Goal: Communication & Community: Participate in discussion

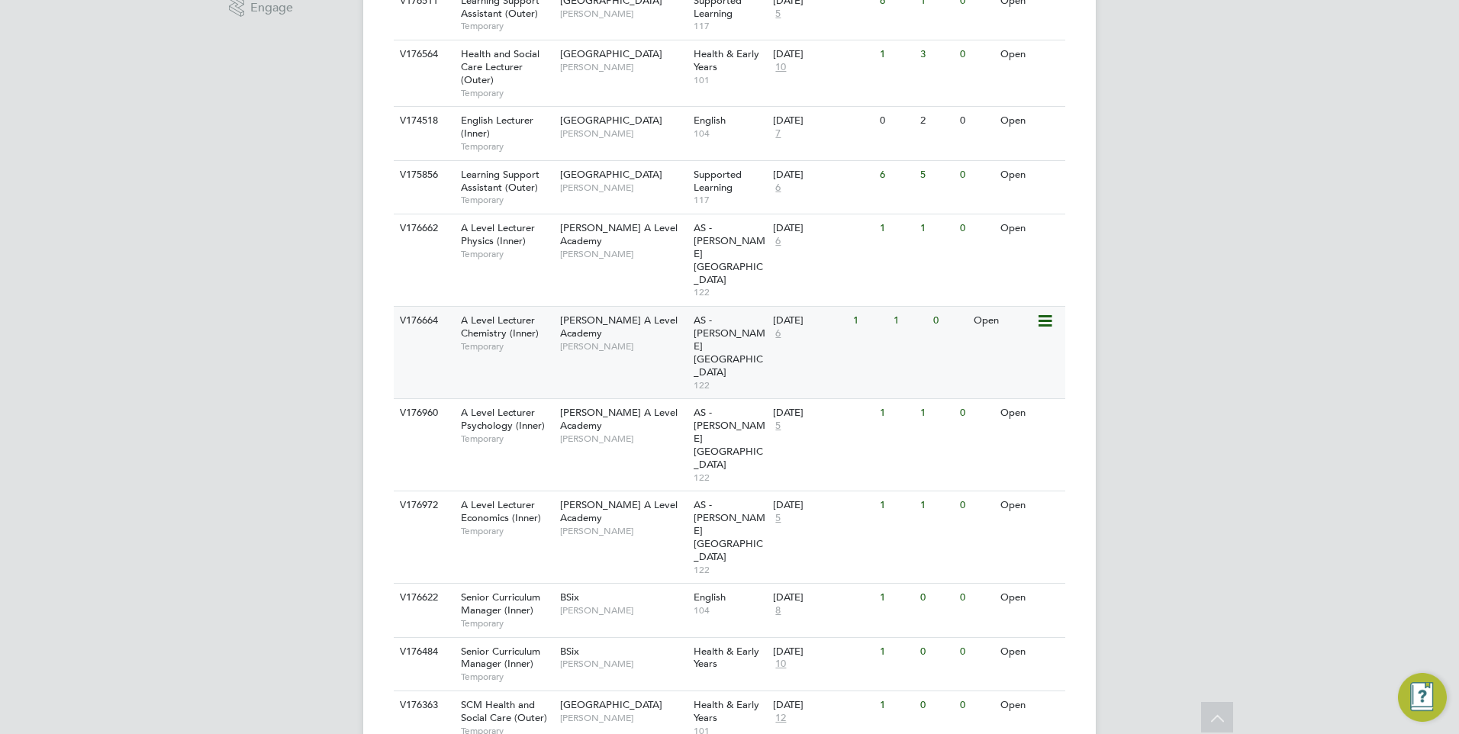
scroll to position [534, 0]
click at [499, 498] on span "A Level Lecturer Economics (Inner)" at bounding box center [501, 511] width 80 height 26
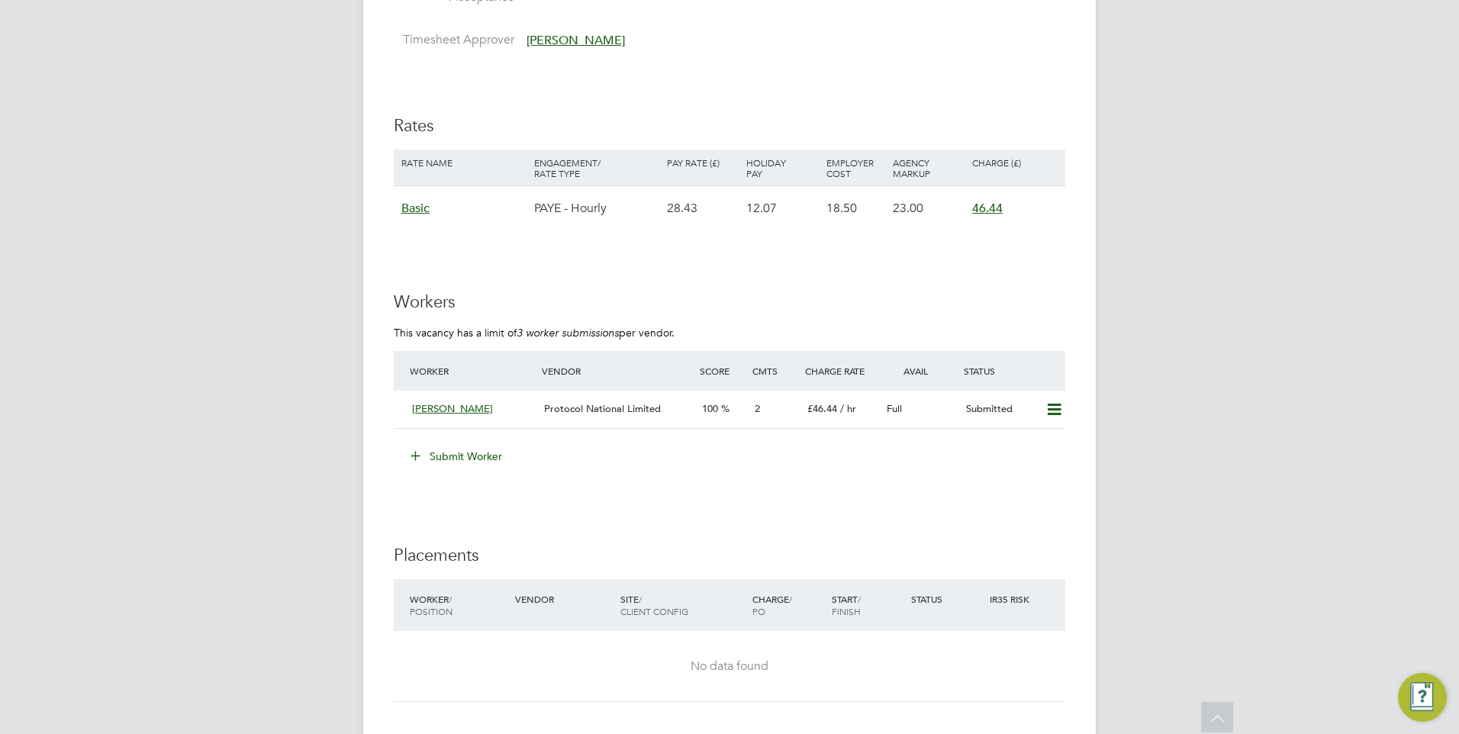
scroll to position [2442, 0]
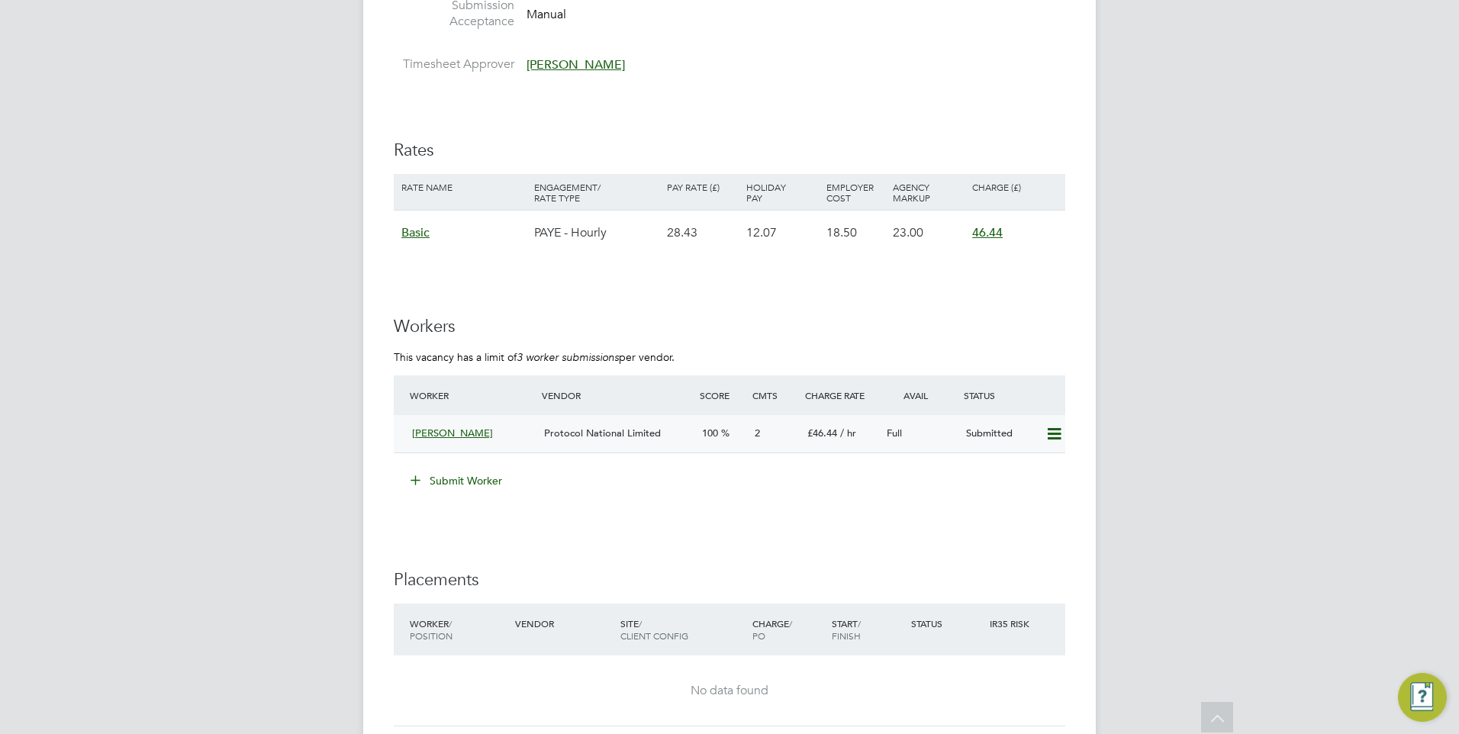
click at [750, 433] on div "2" at bounding box center [775, 433] width 53 height 25
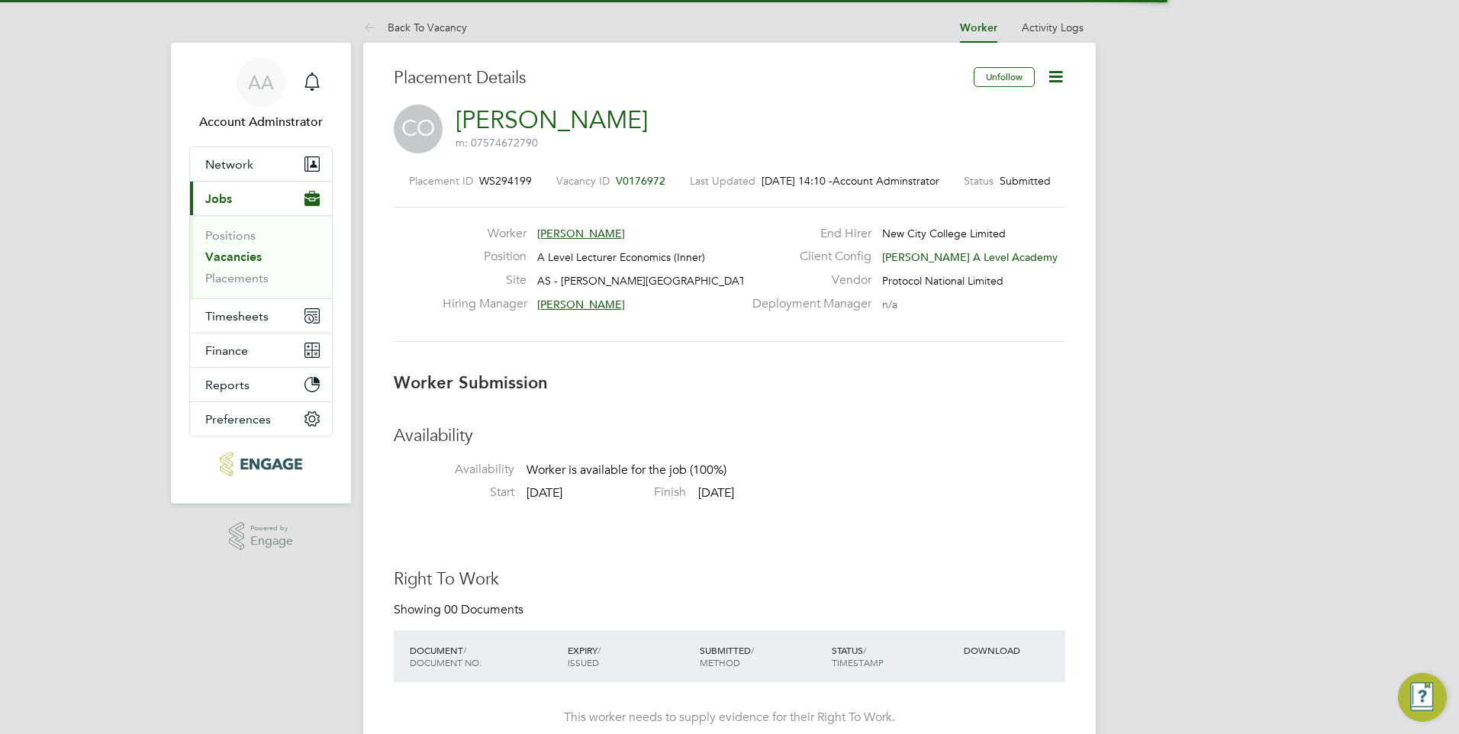
scroll to position [8, 8]
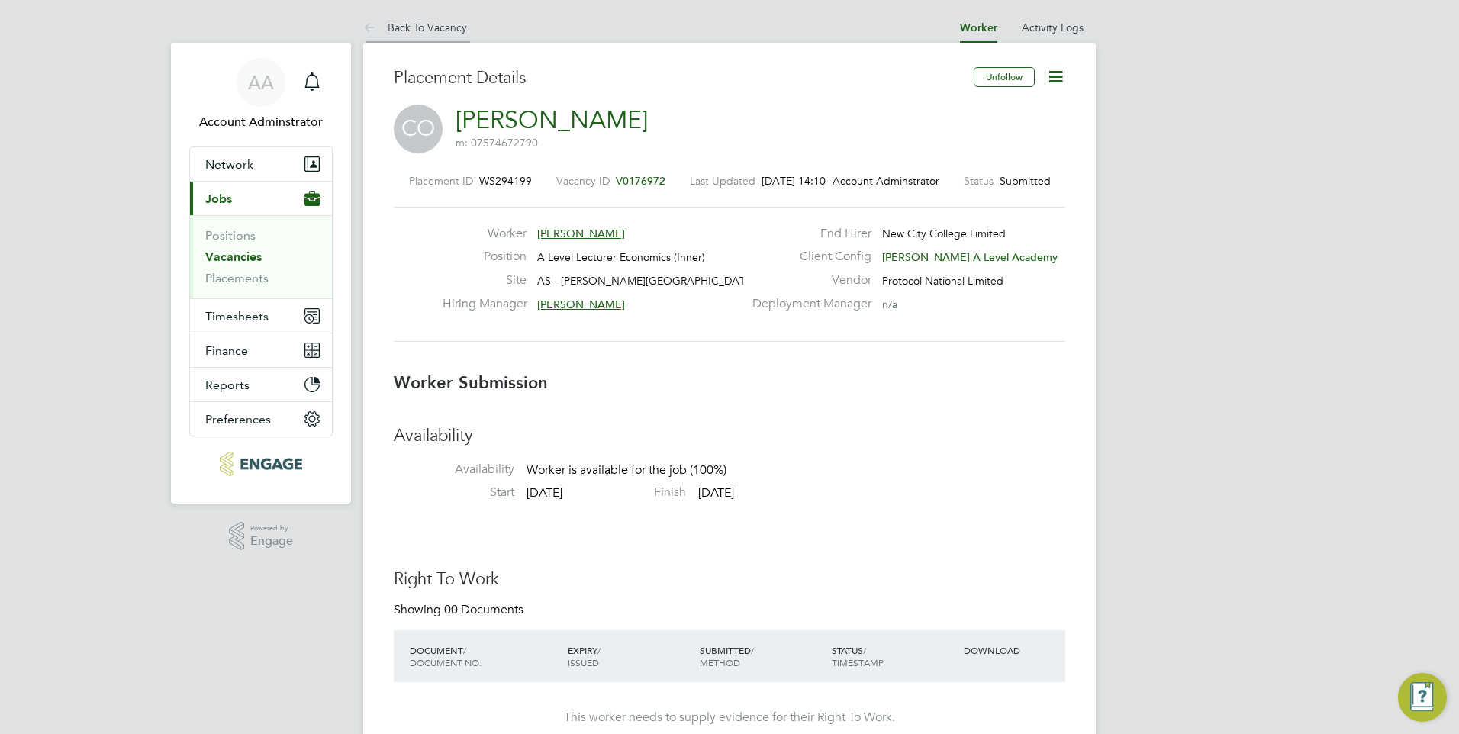
click at [434, 28] on link "Back To Vacancy" at bounding box center [415, 28] width 104 height 14
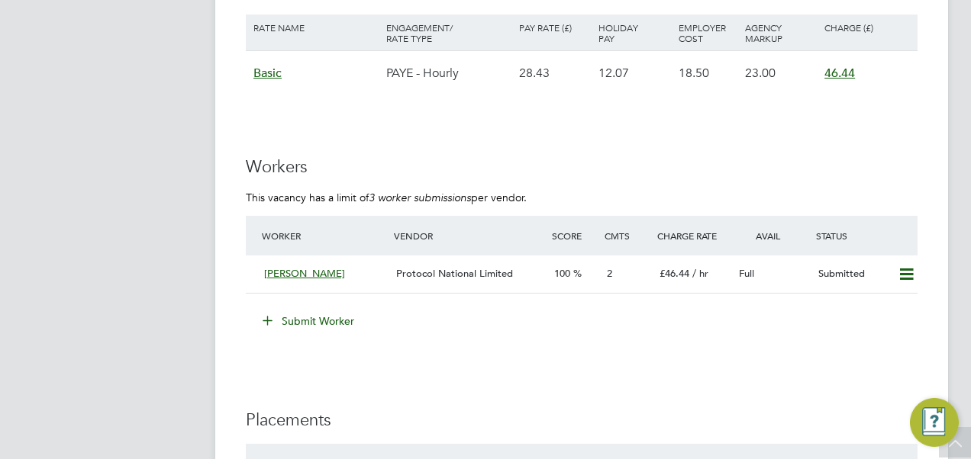
scroll to position [2602, 0]
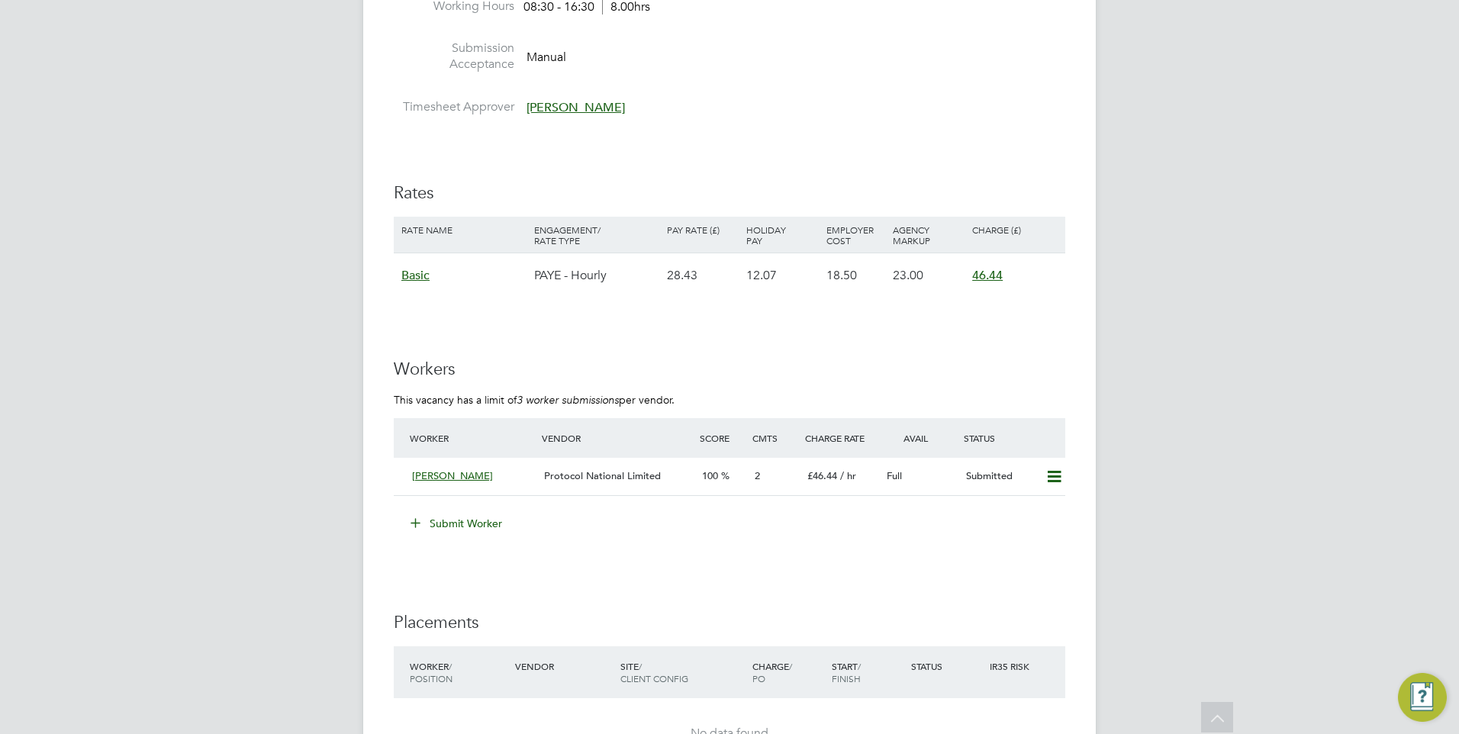
scroll to position [2442, 0]
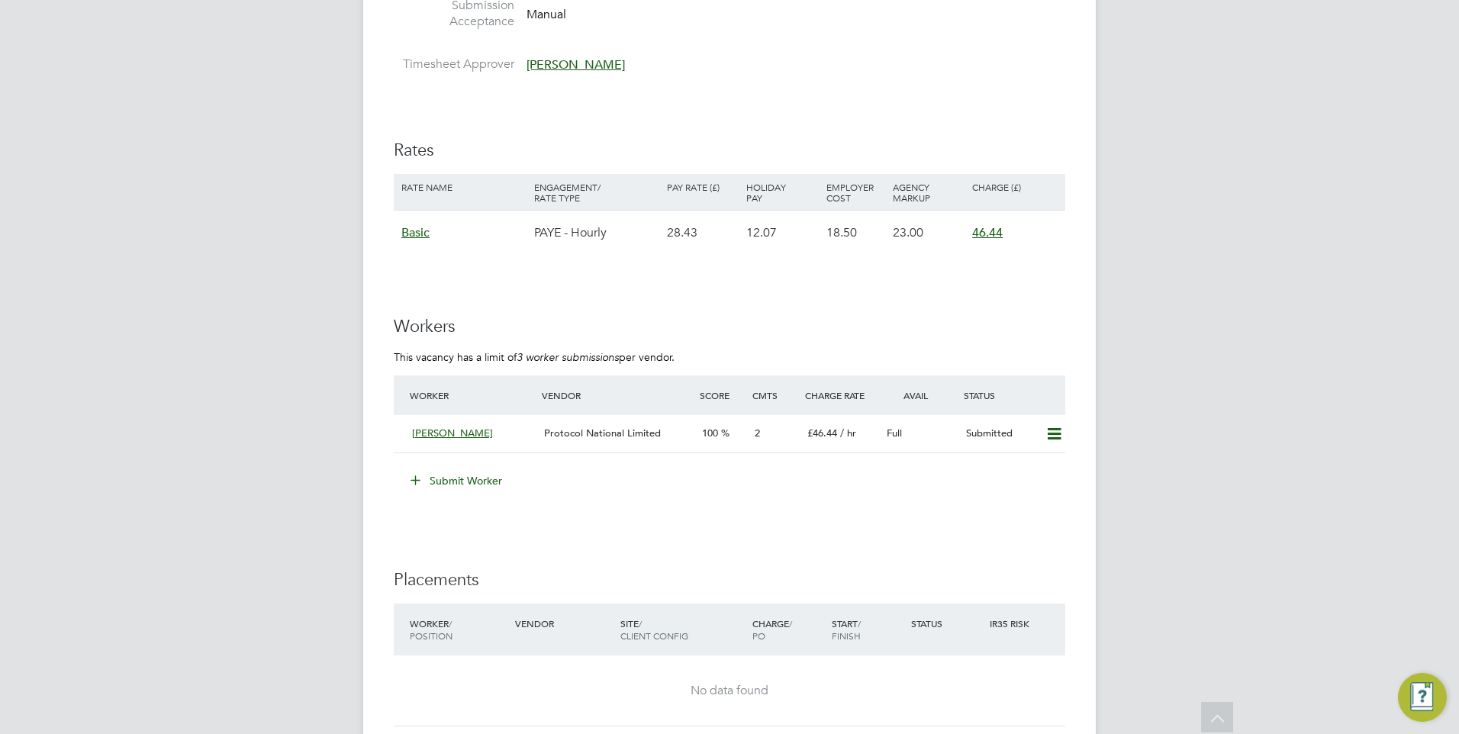
click at [479, 481] on button "Submit Worker" at bounding box center [457, 481] width 114 height 24
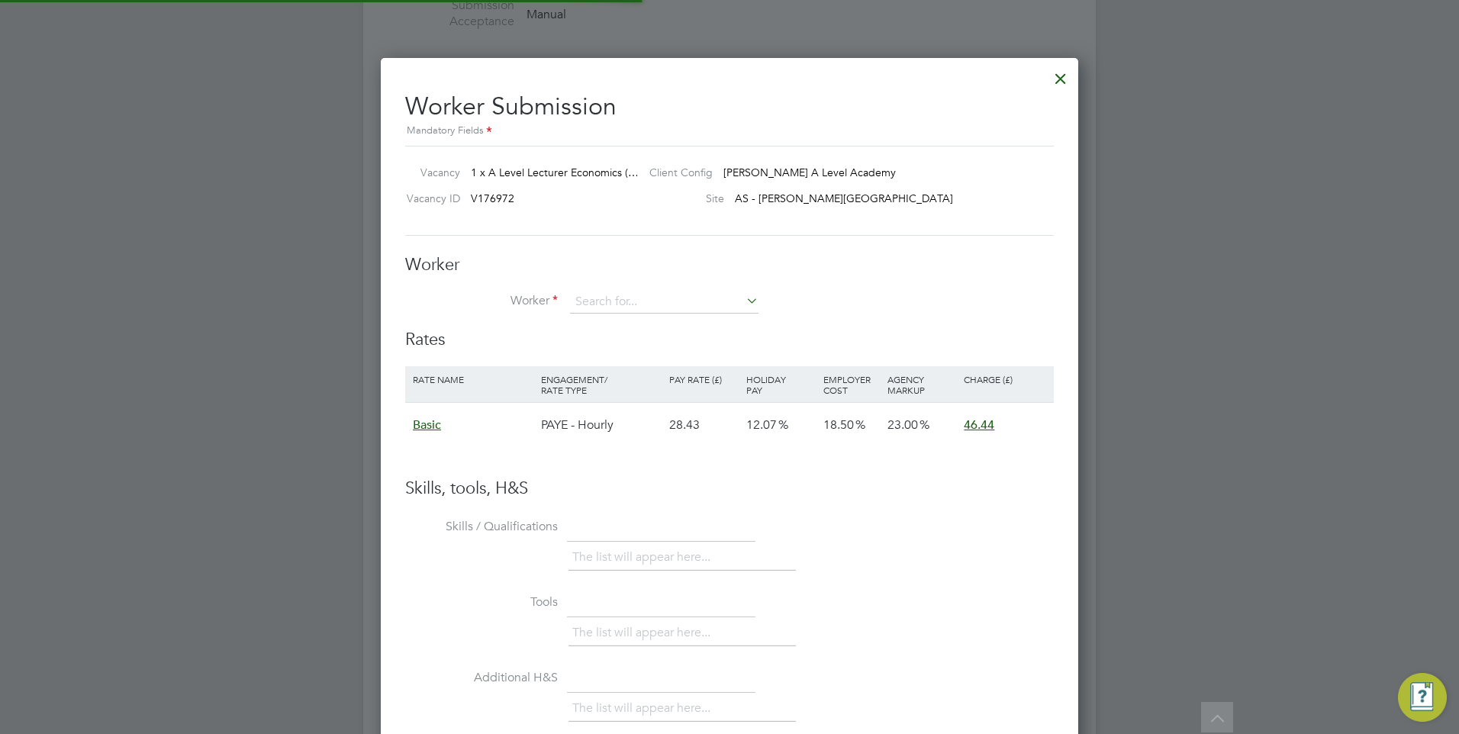
scroll to position [45, 129]
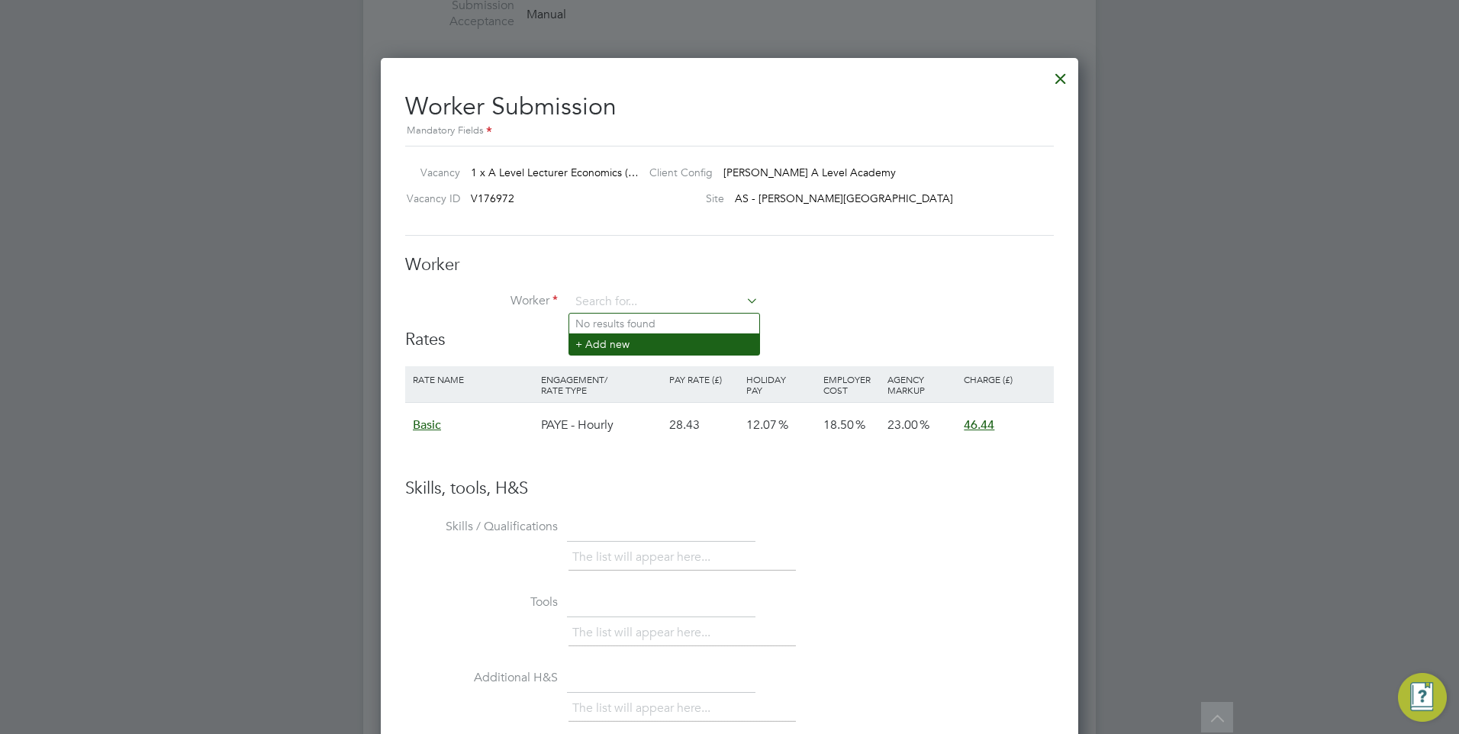
click at [625, 342] on li "+ Add new" at bounding box center [664, 344] width 190 height 21
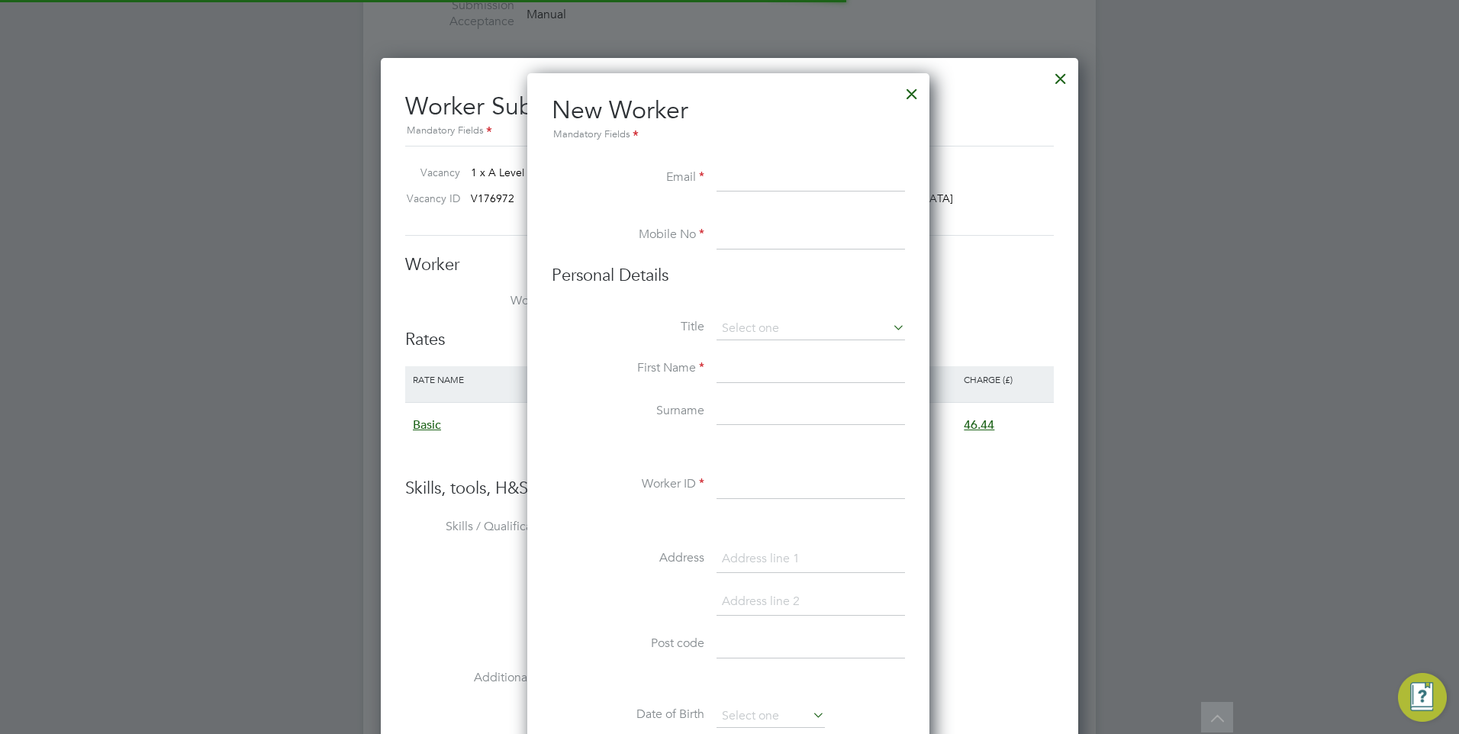
scroll to position [1299, 404]
type input "[EMAIL_ADDRESS][DOMAIN_NAME]"
click at [820, 223] on input at bounding box center [811, 235] width 189 height 27
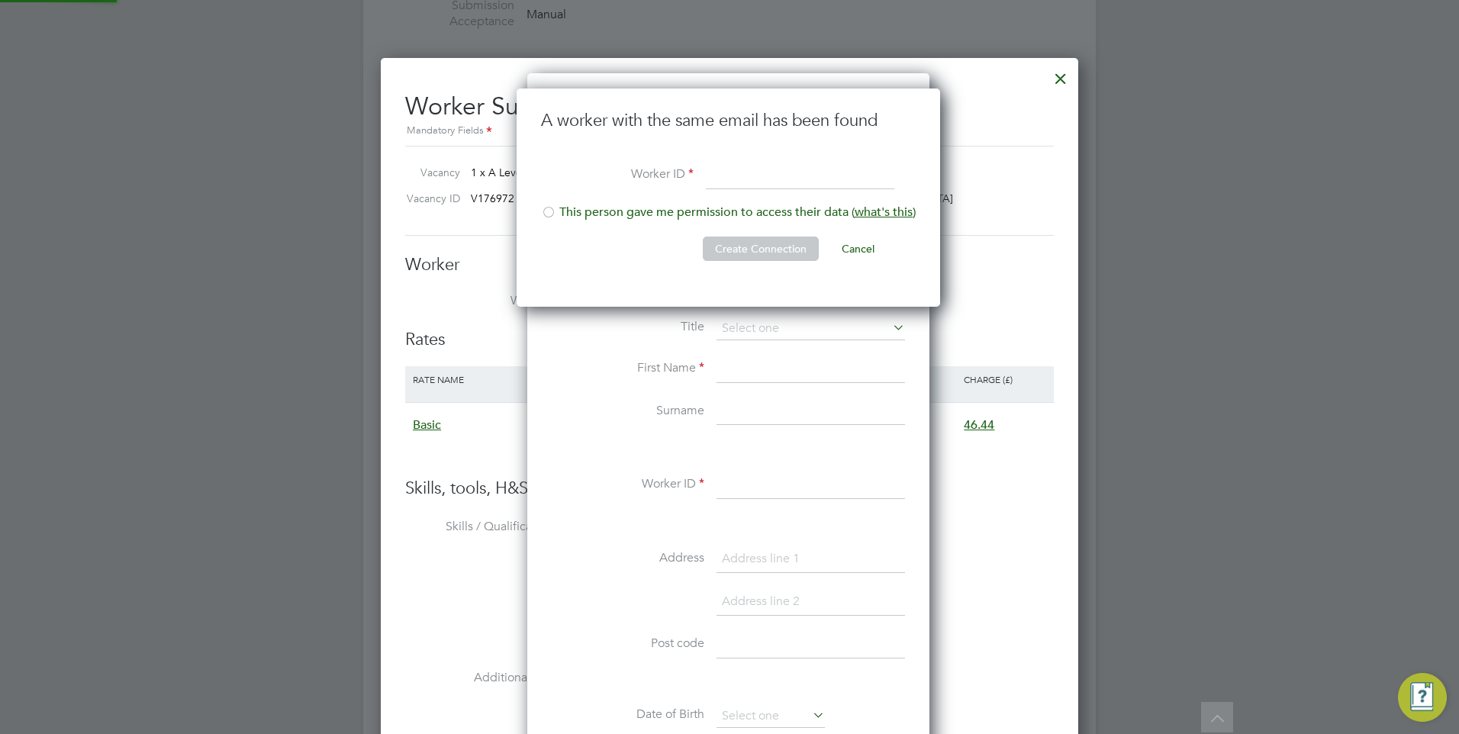
scroll to position [219, 426]
click at [665, 208] on li "This person gave me permission to access their data ( what's this )" at bounding box center [728, 220] width 375 height 31
click at [742, 179] on input at bounding box center [800, 176] width 189 height 27
type input "66960300"
click at [788, 240] on button "Create Connection" at bounding box center [761, 249] width 116 height 24
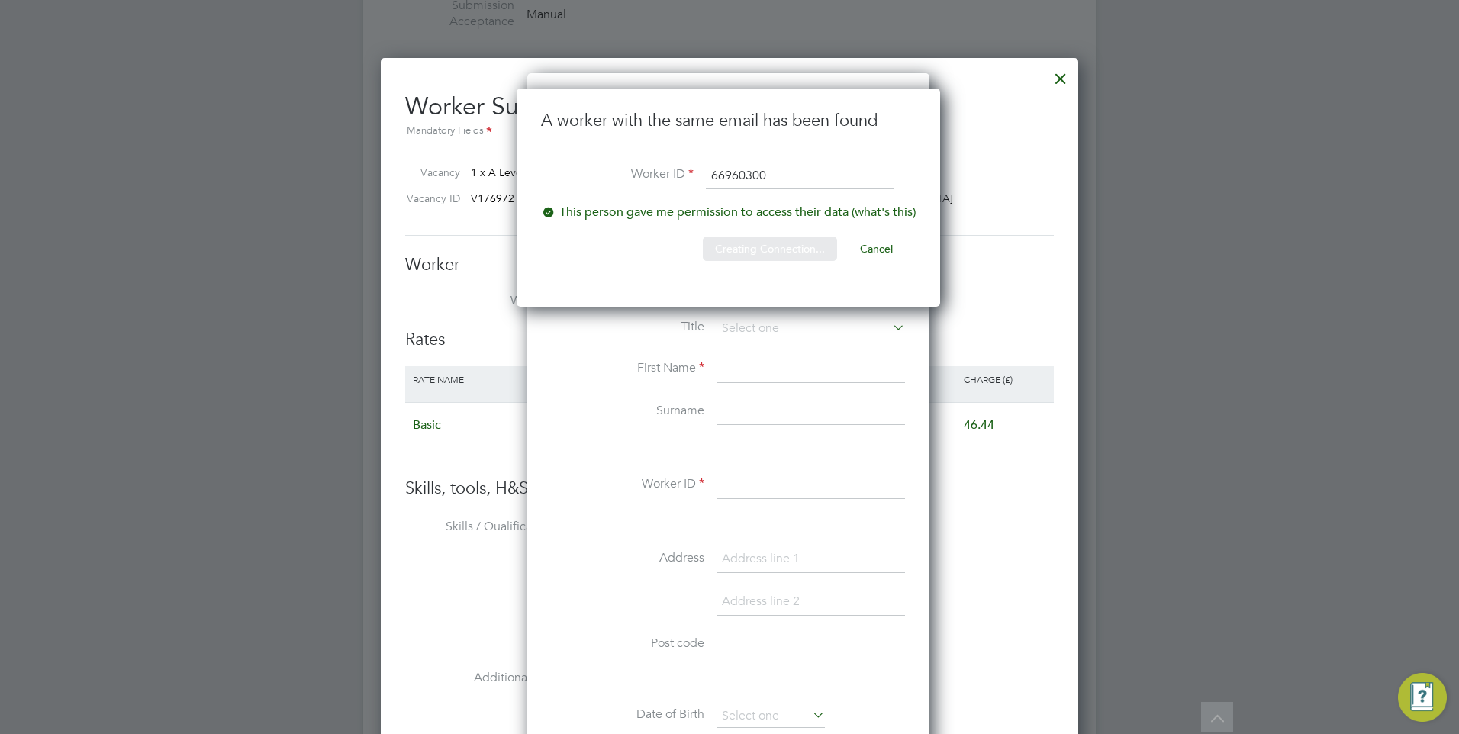
scroll to position [0, 0]
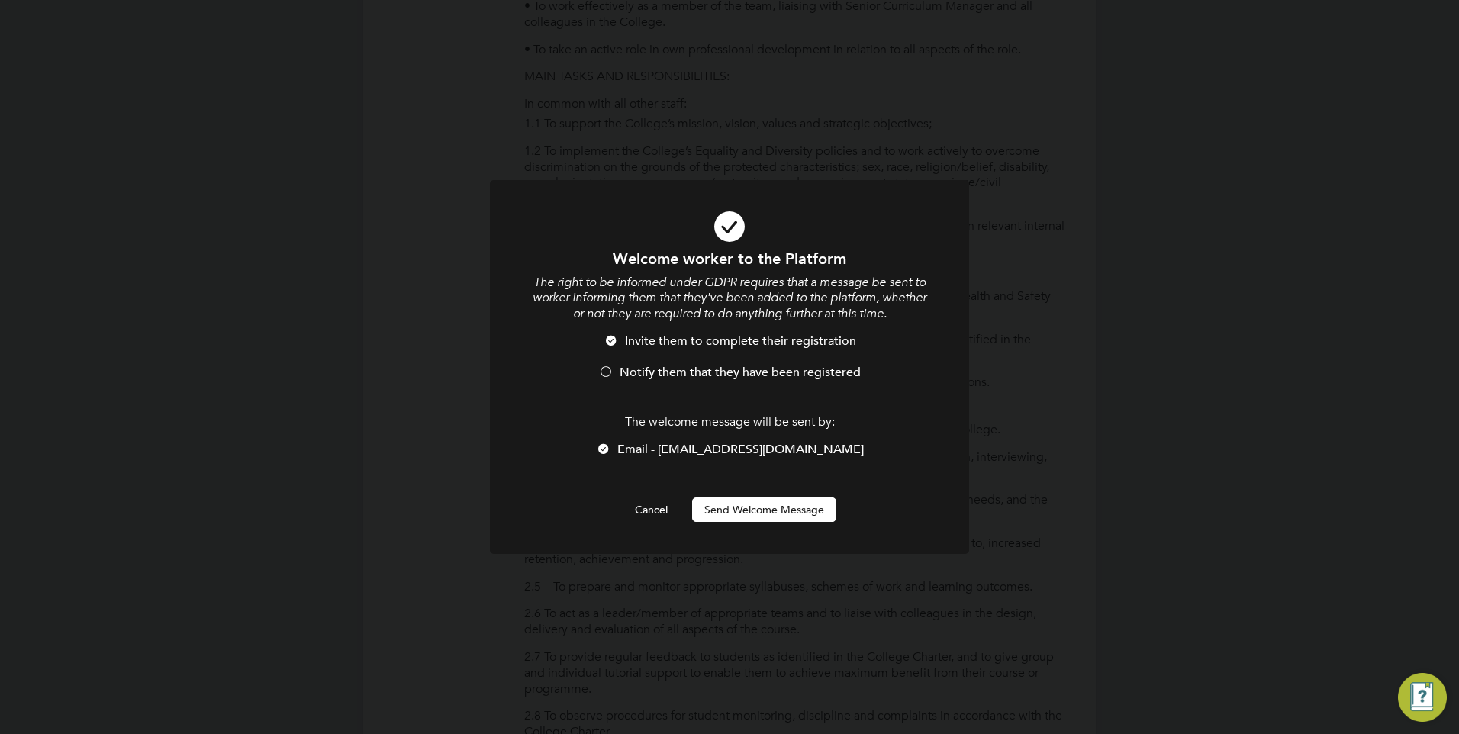
click at [675, 376] on span "Notify them that they have been registered" at bounding box center [740, 372] width 241 height 15
click at [749, 504] on button "Send Welcome Message" at bounding box center [764, 510] width 144 height 24
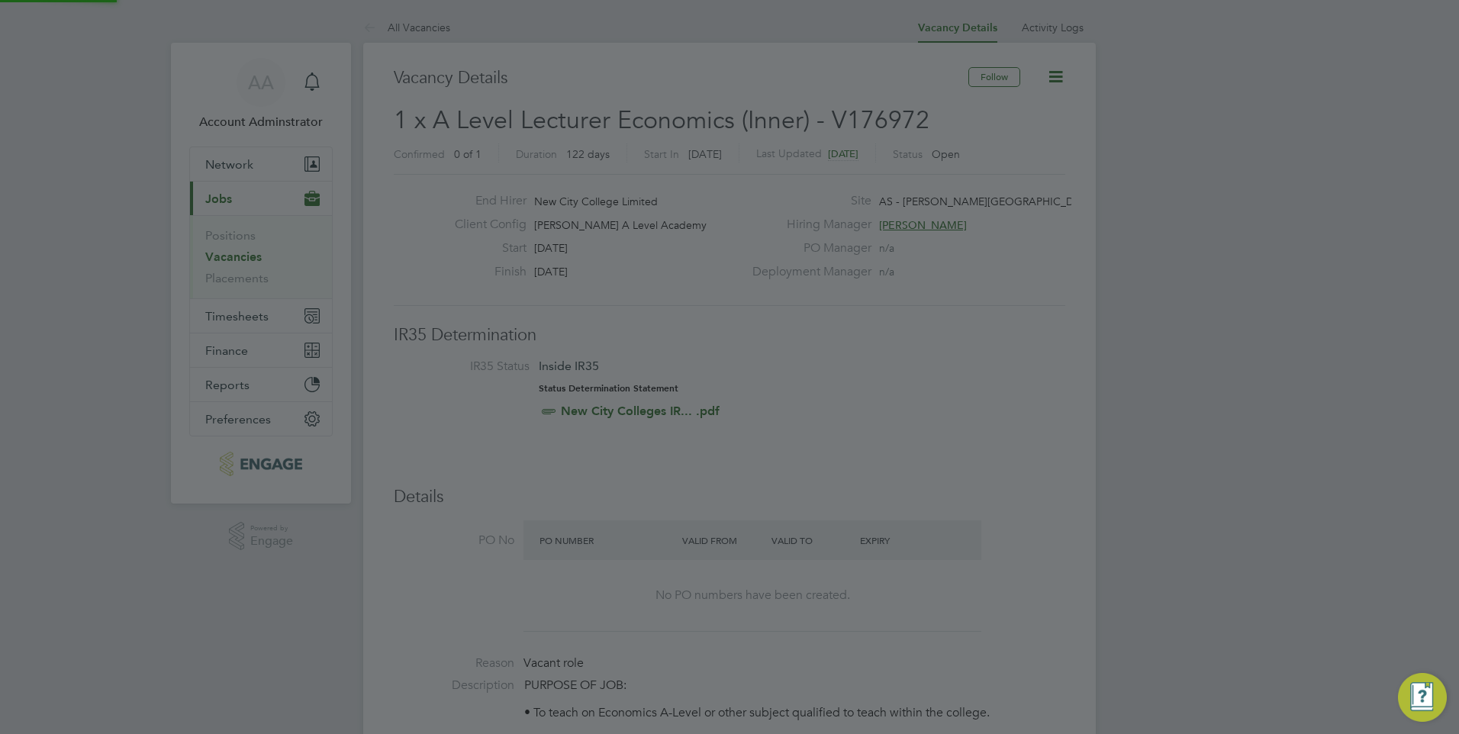
scroll to position [734, 0]
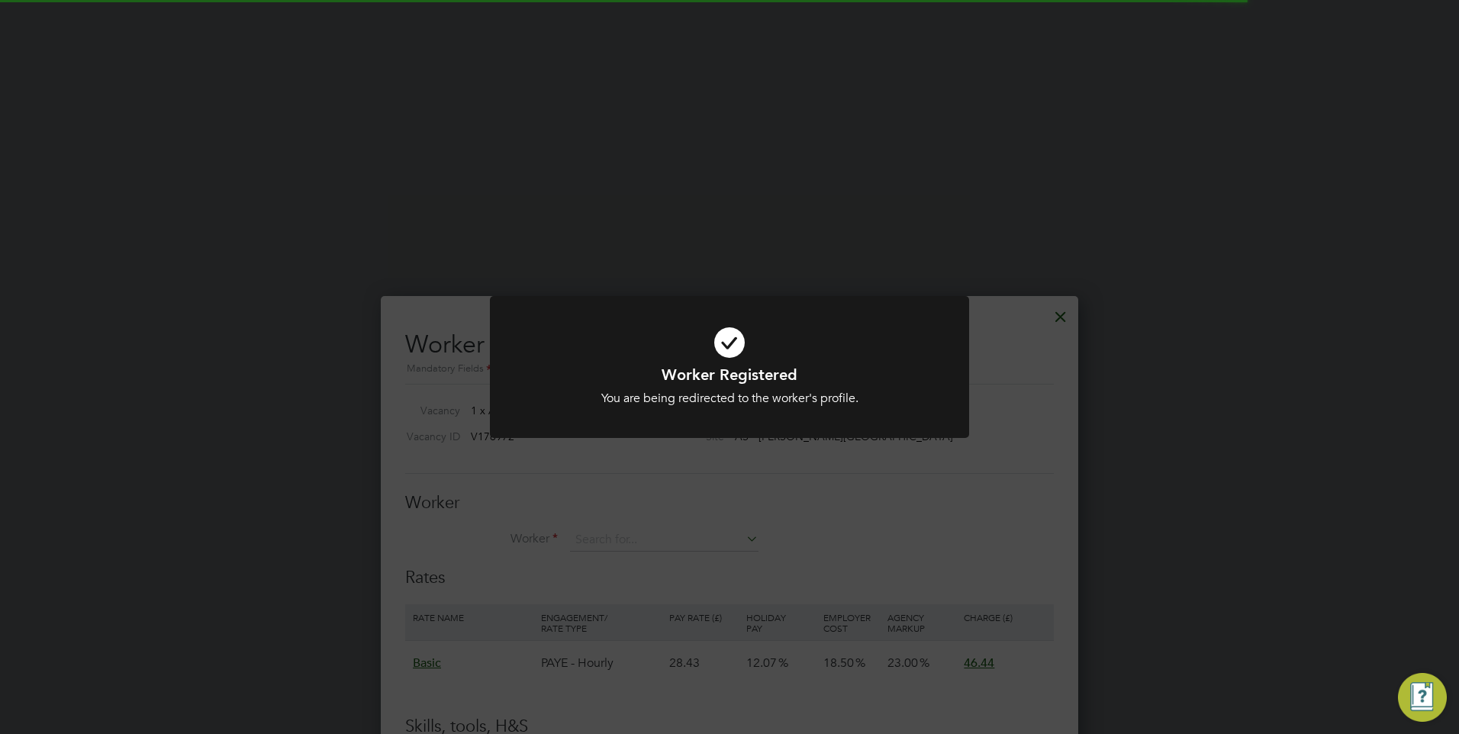
scroll to position [2442, 0]
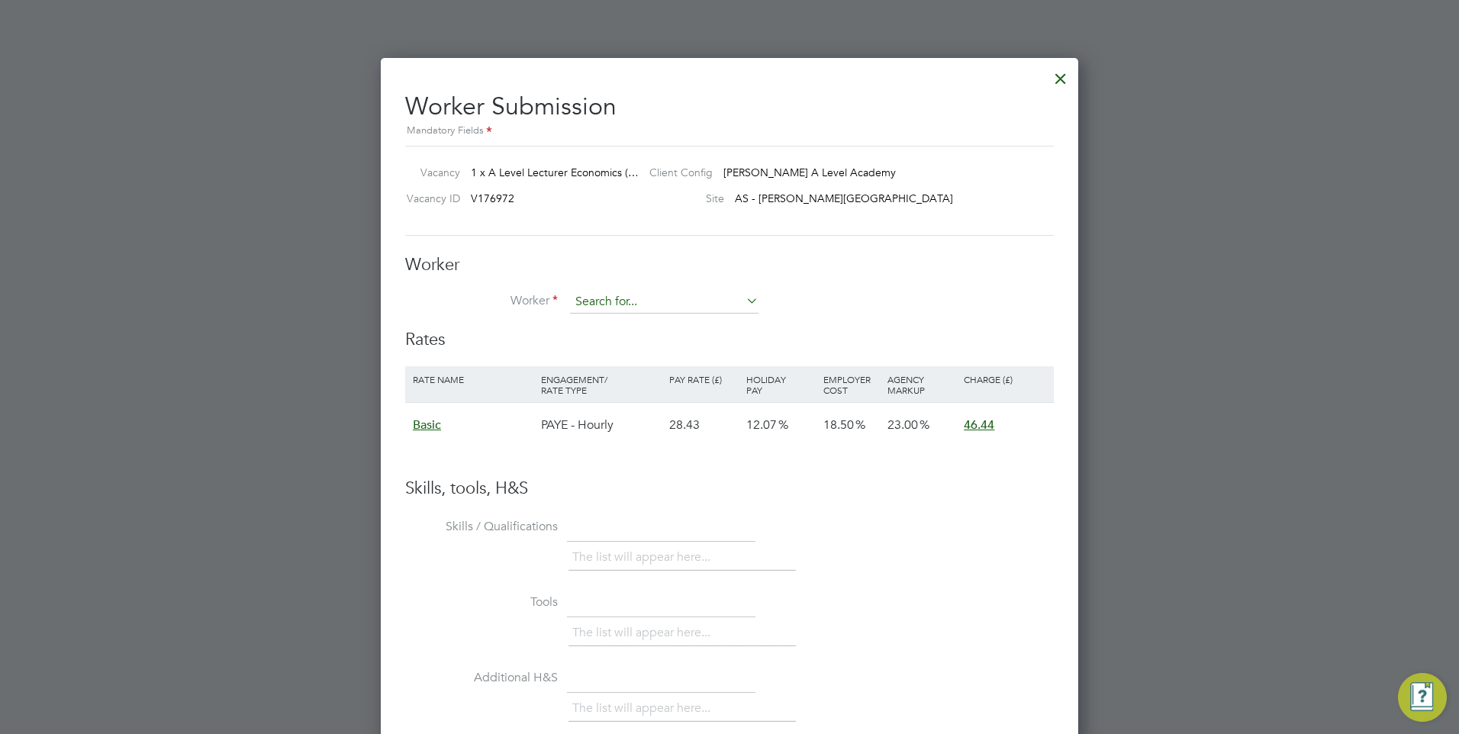
click at [646, 304] on input at bounding box center [664, 302] width 189 height 23
click at [621, 314] on li "Theo (66960300)" at bounding box center [664, 324] width 190 height 21
type input "Theo (66960300)"
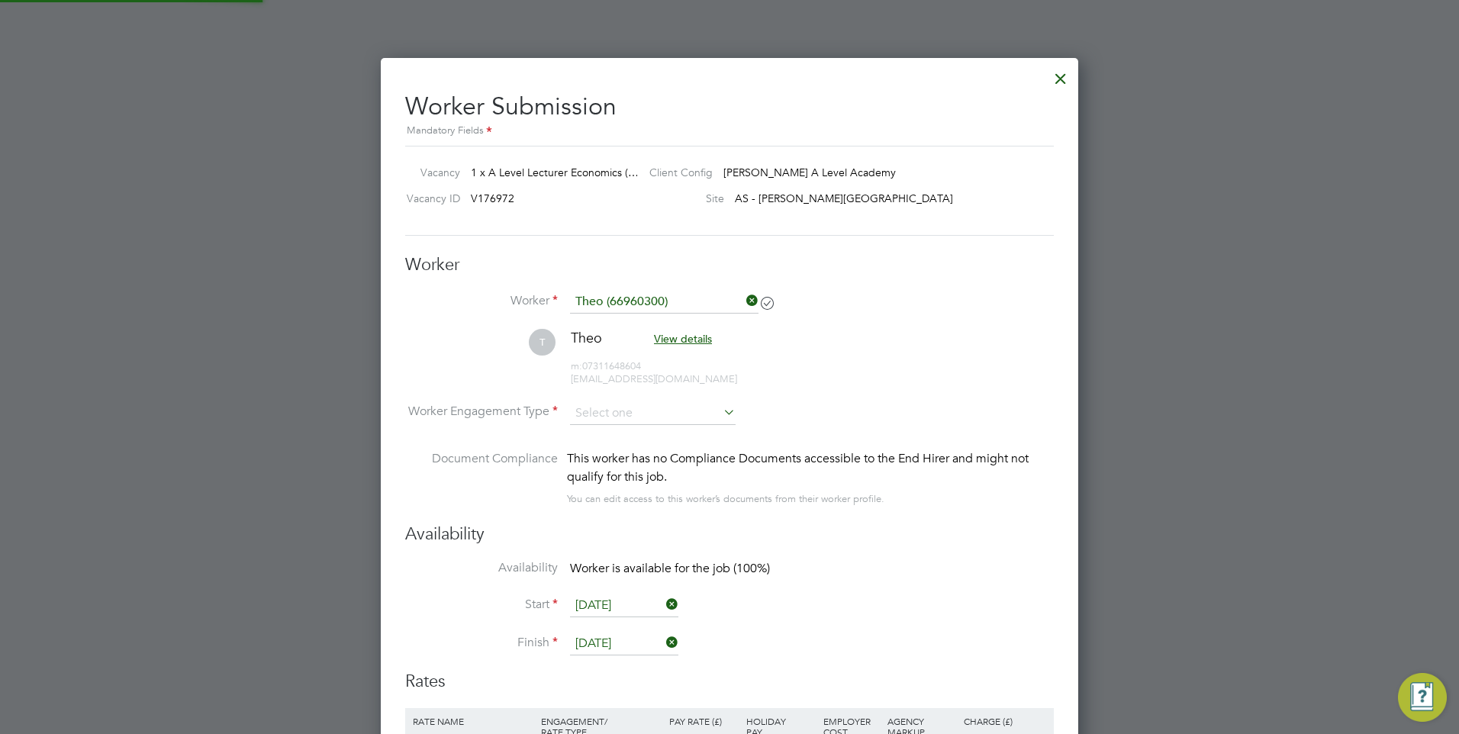
scroll to position [1252, 698]
click at [617, 413] on input at bounding box center [653, 413] width 166 height 23
click at [622, 457] on li "PAYE" at bounding box center [652, 454] width 167 height 20
type input "PAYE"
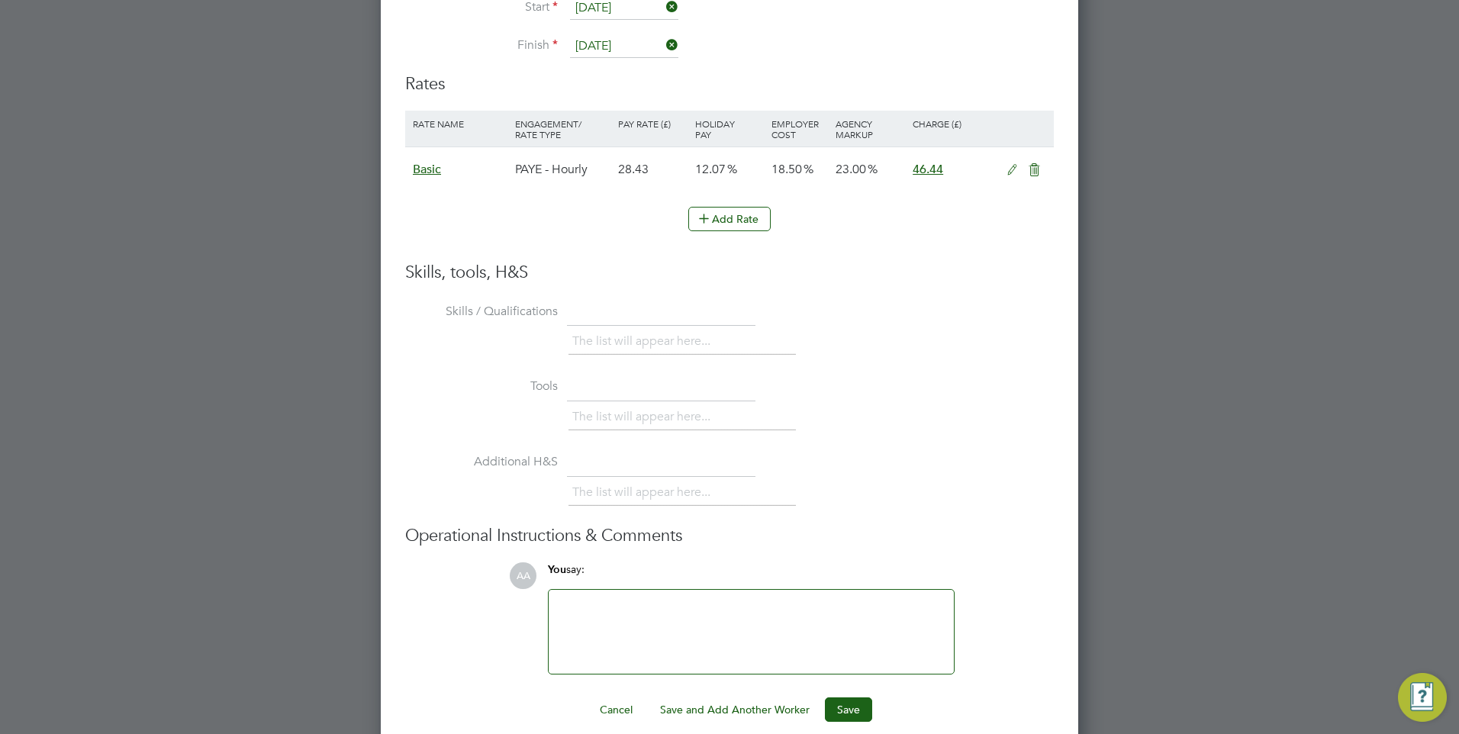
scroll to position [3057, 0]
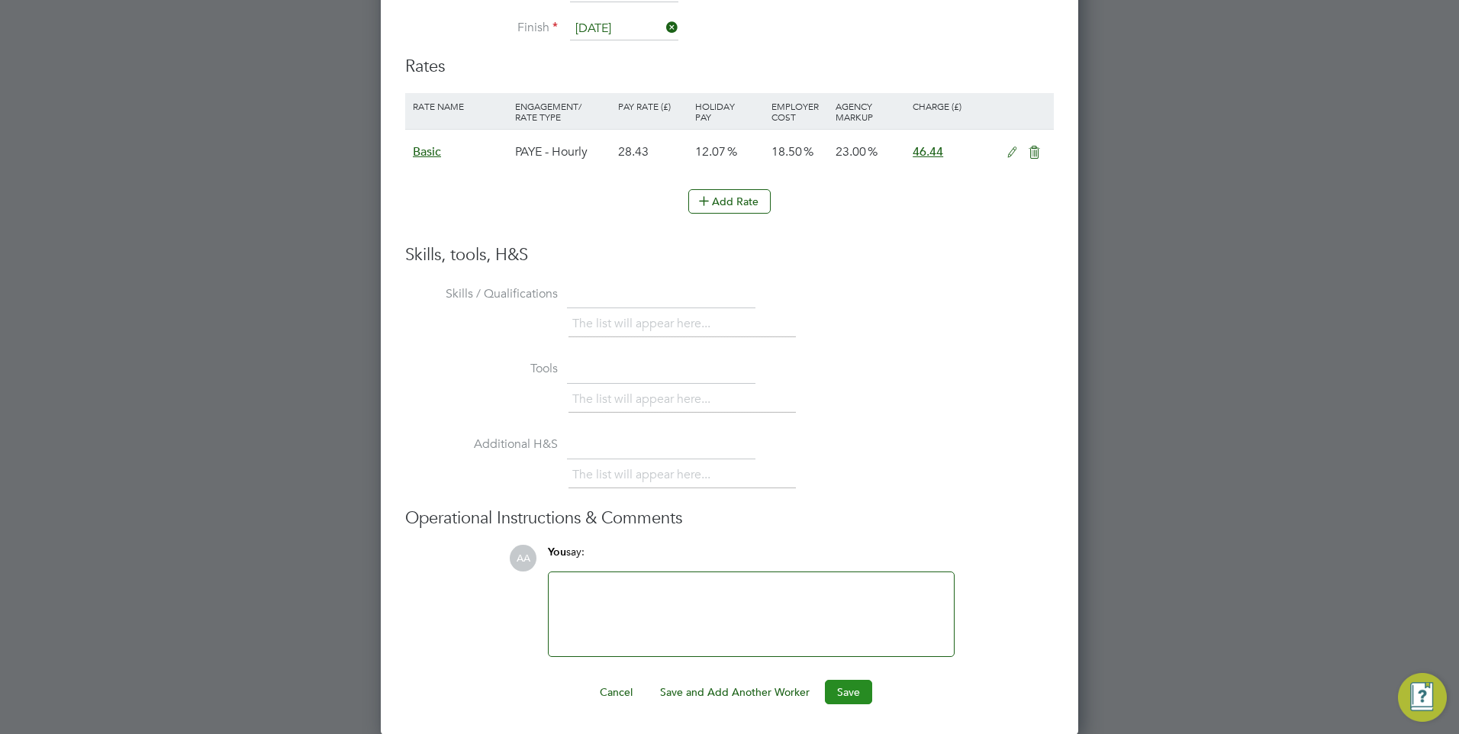
click at [854, 688] on button "Save" at bounding box center [848, 692] width 47 height 24
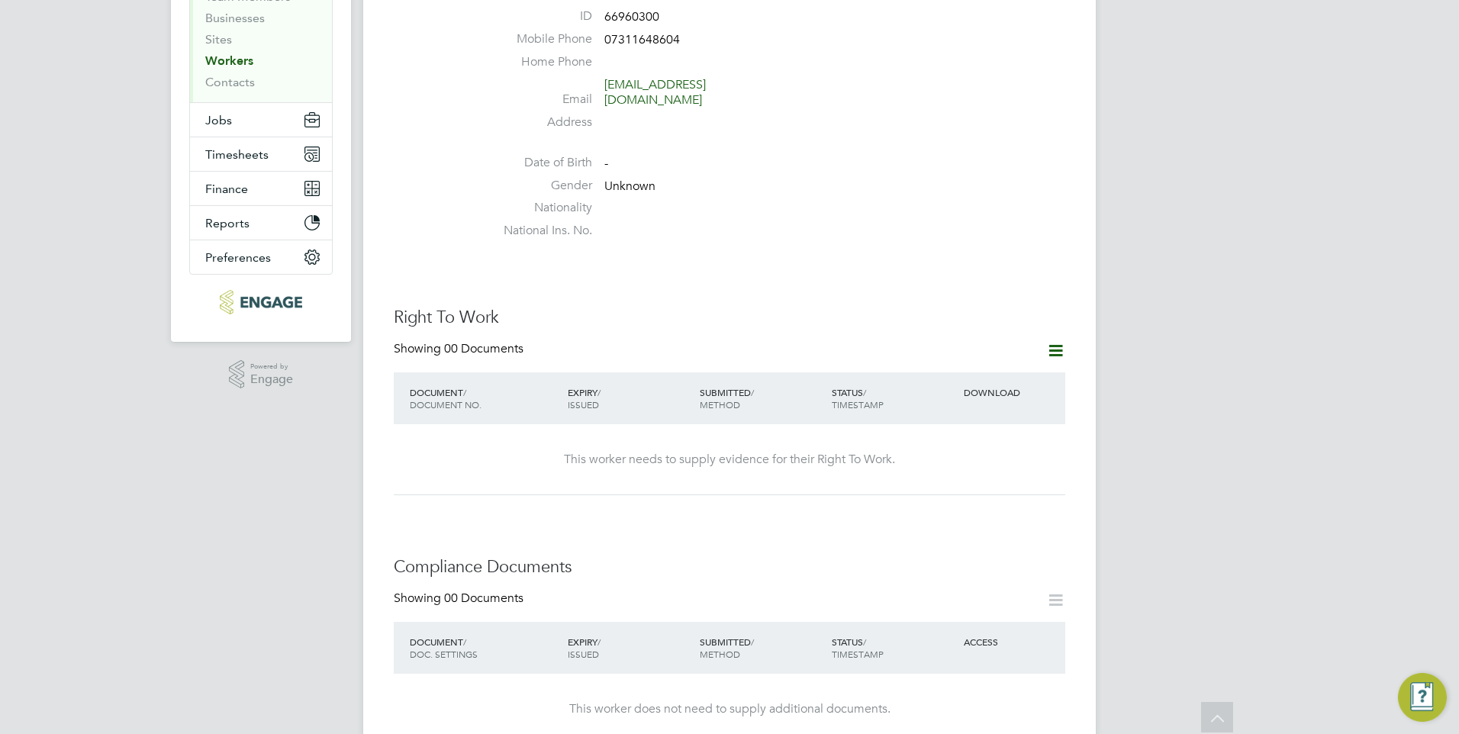
scroll to position [0, 0]
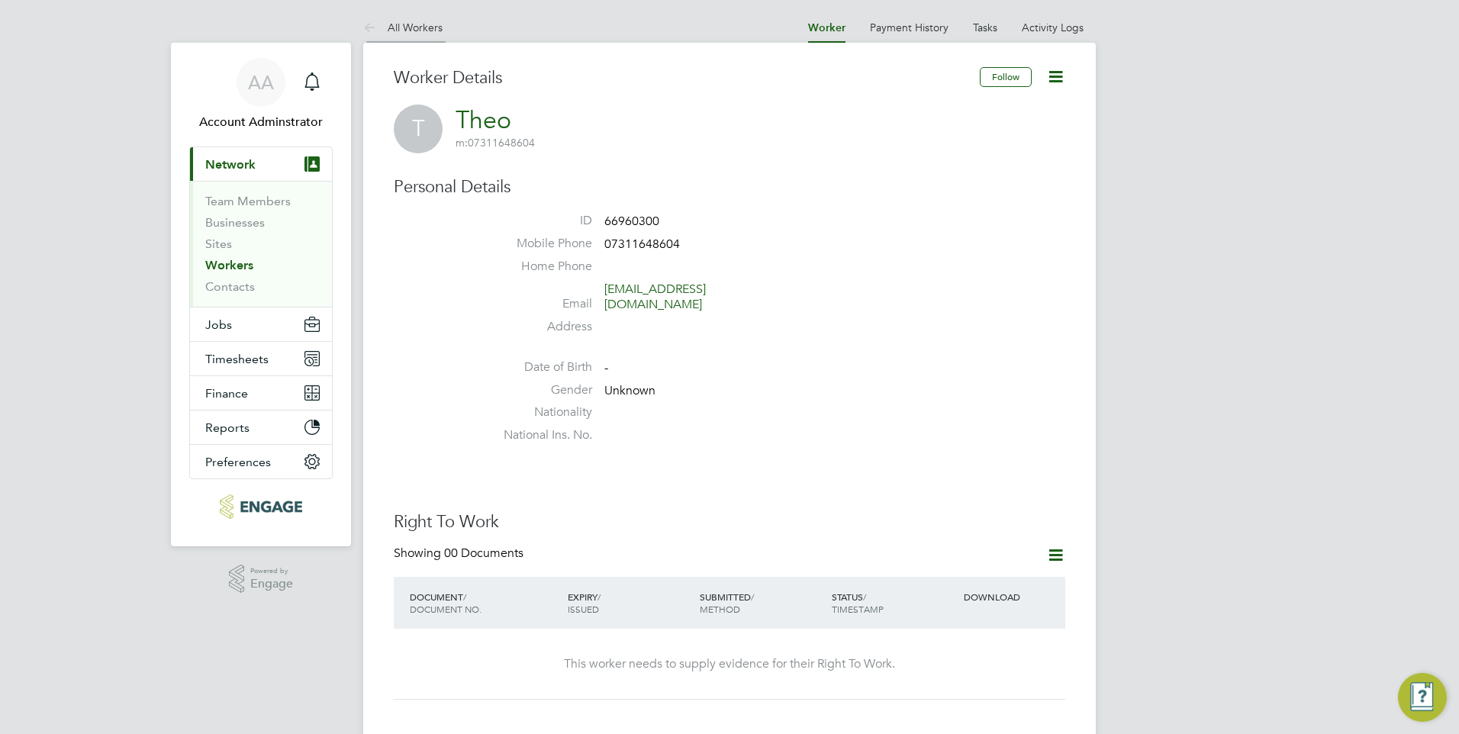
click at [408, 13] on li "All Workers" at bounding box center [402, 27] width 79 height 31
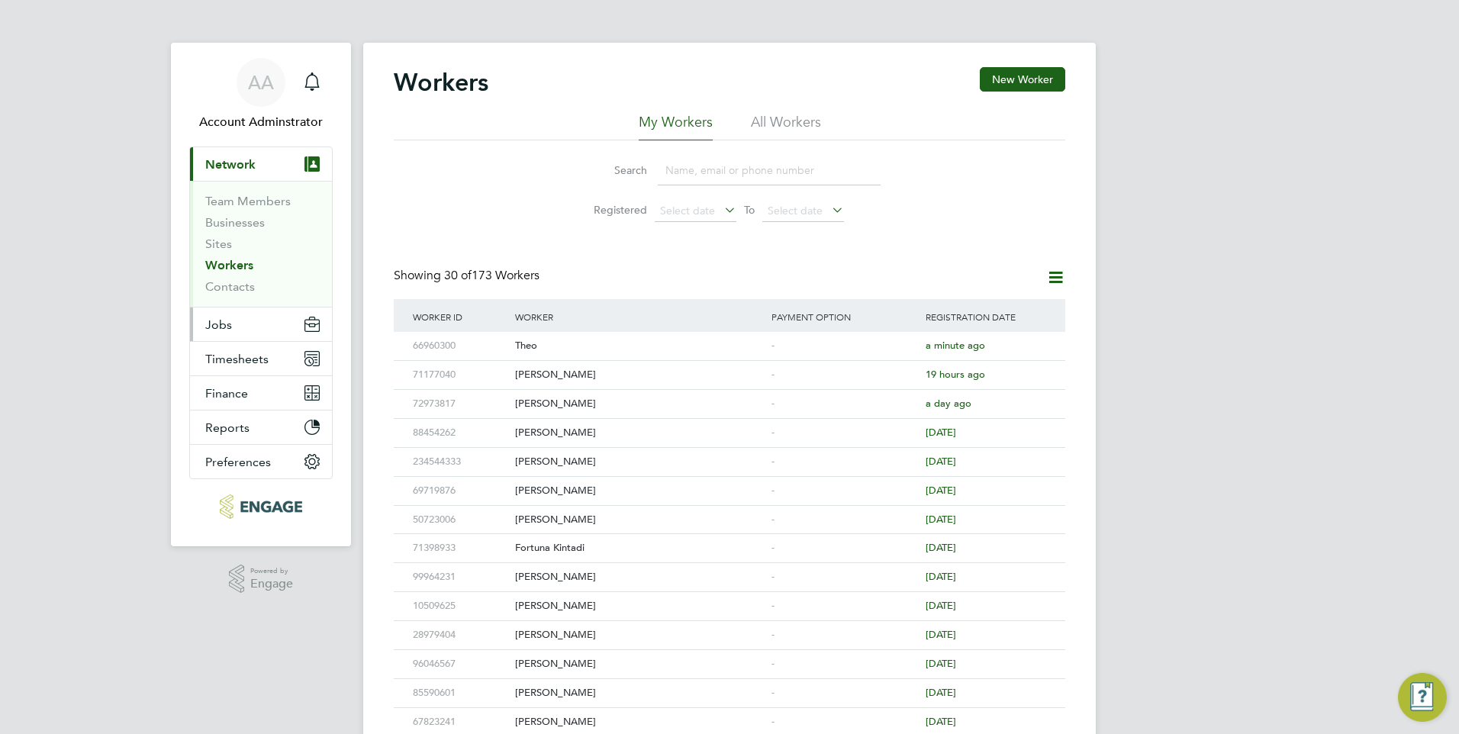
click at [256, 327] on button "Jobs" at bounding box center [261, 325] width 142 height 34
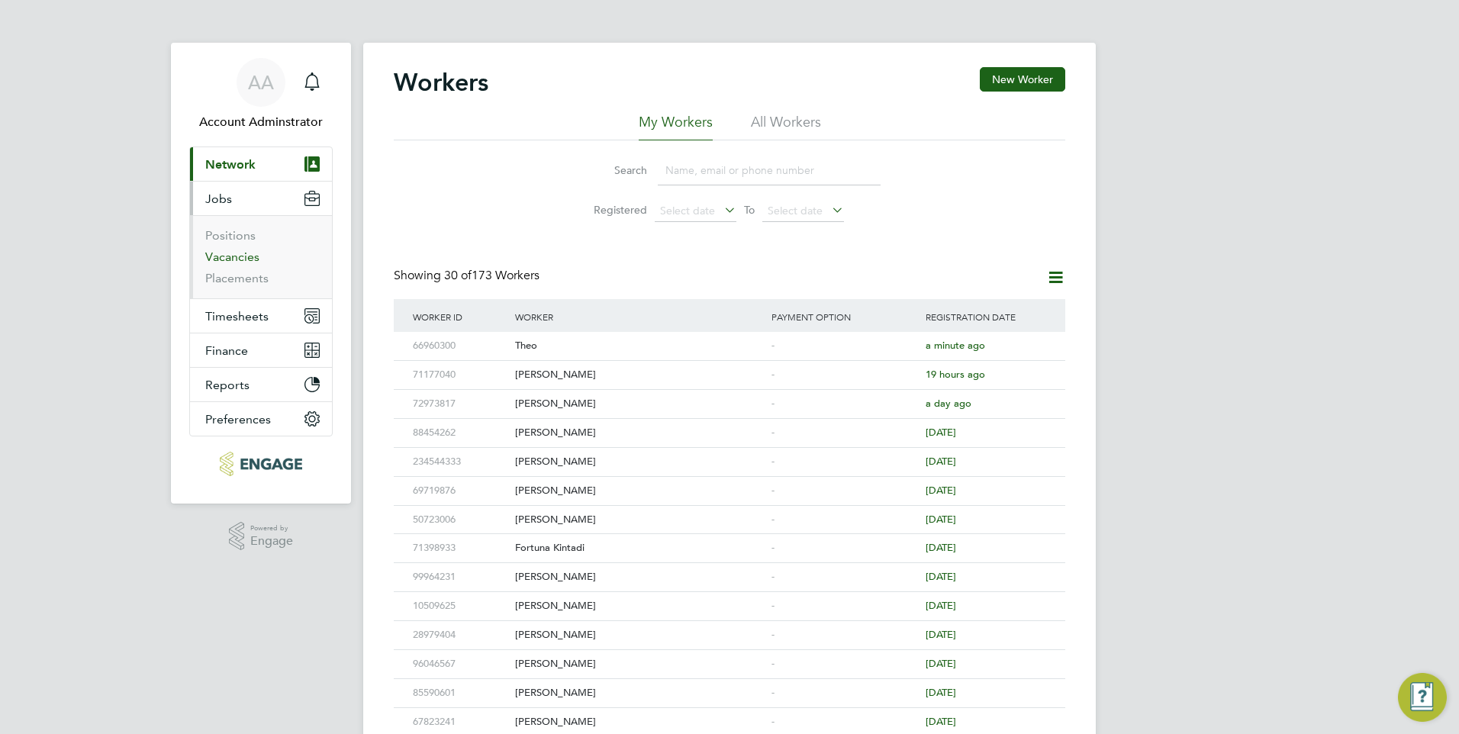
click at [238, 250] on link "Vacancies" at bounding box center [232, 257] width 54 height 15
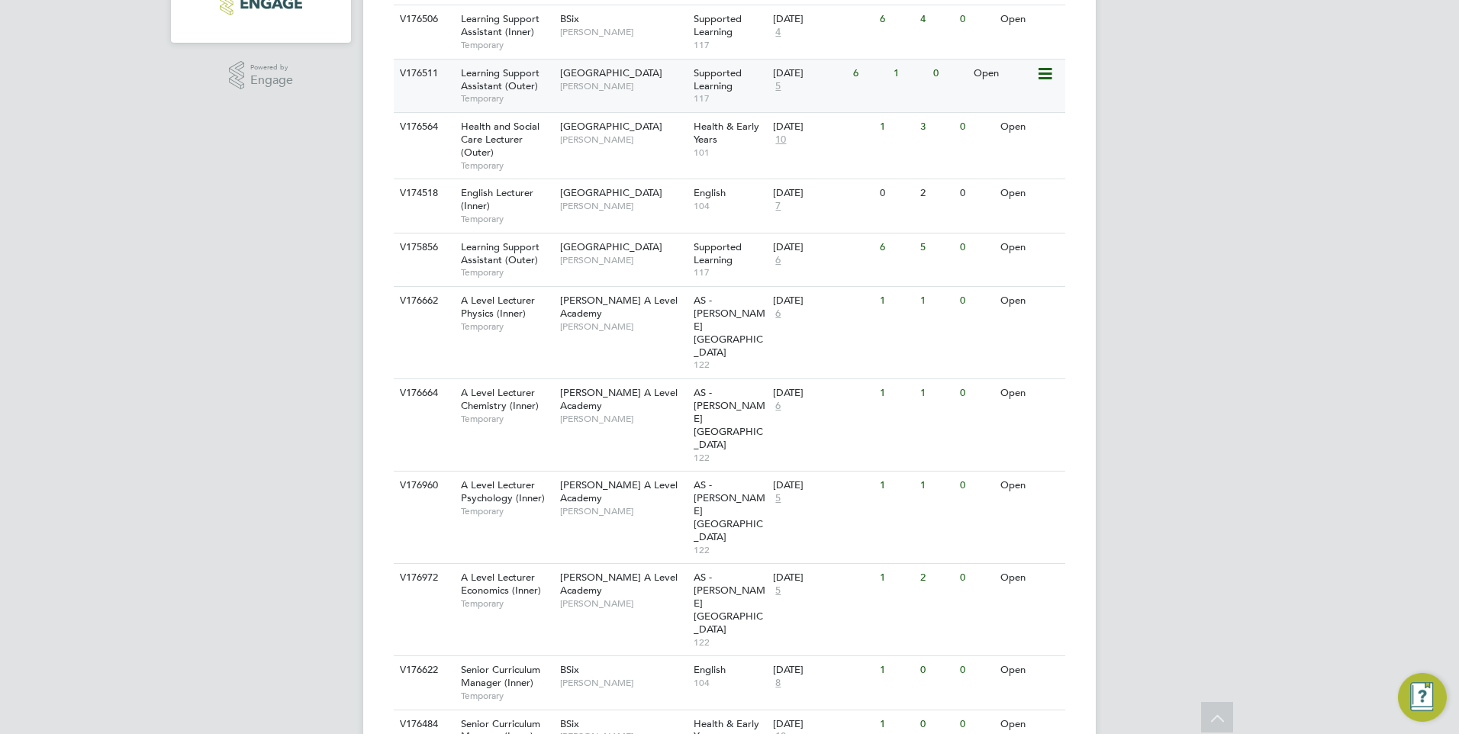
scroll to position [685, 0]
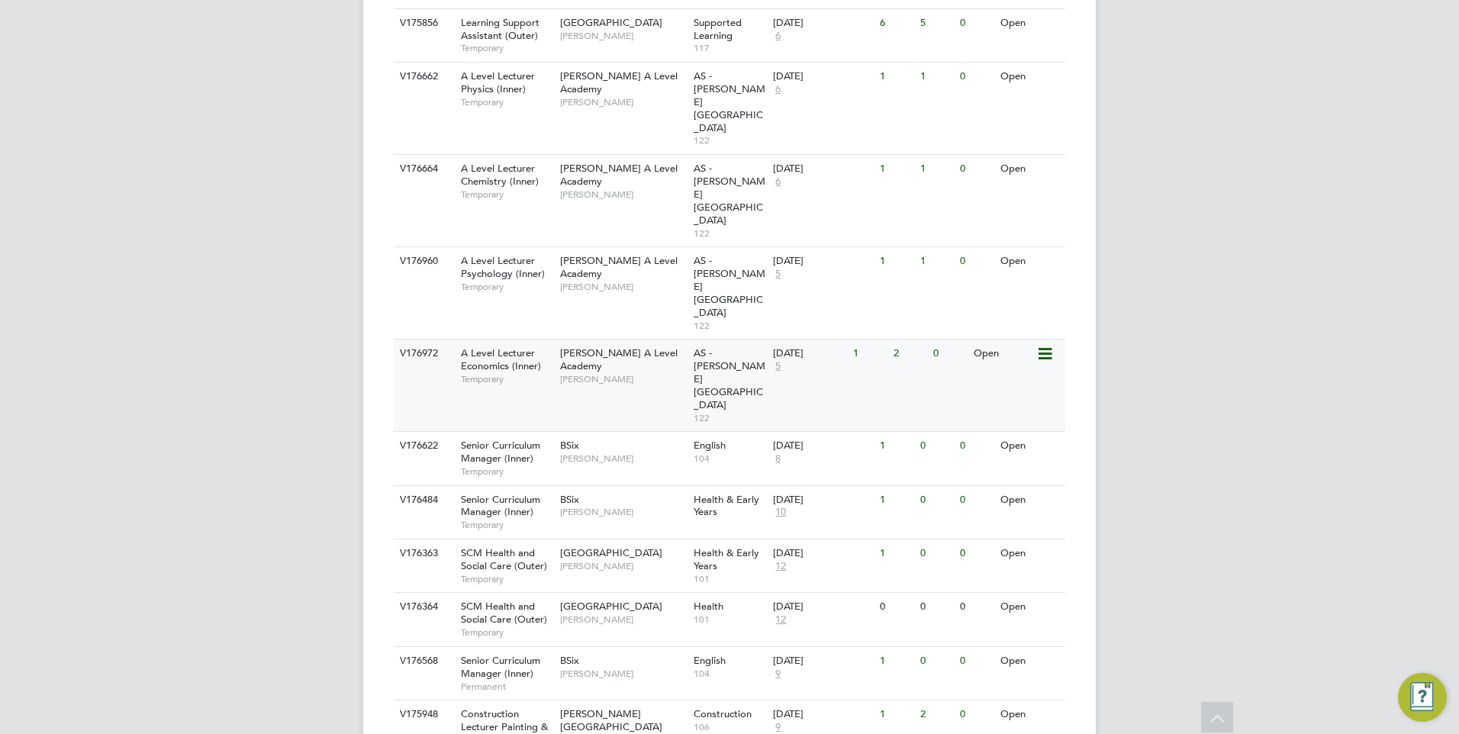
click at [488, 346] on span "A Level Lecturer Economics (Inner)" at bounding box center [501, 359] width 80 height 26
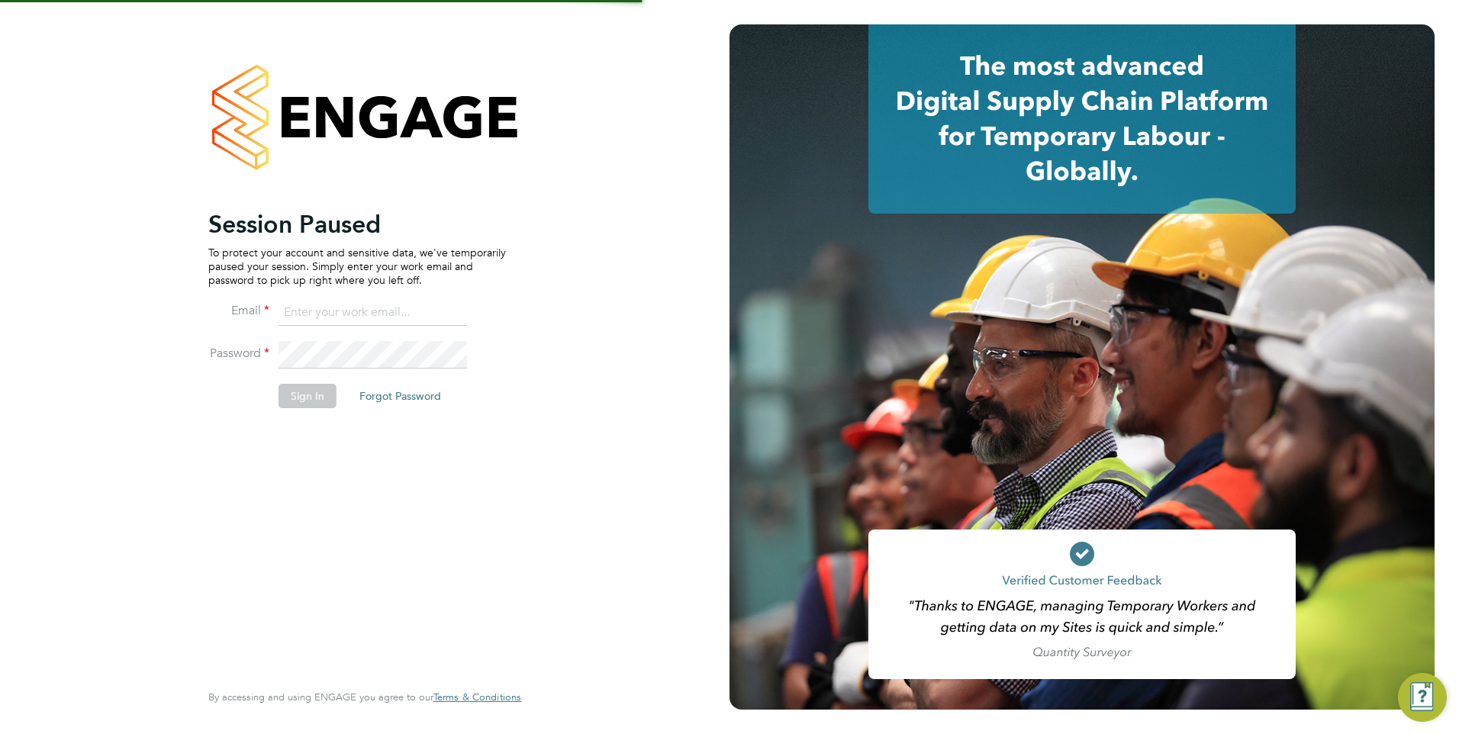
type input "[EMAIL_ADDRESS][DOMAIN_NAME]"
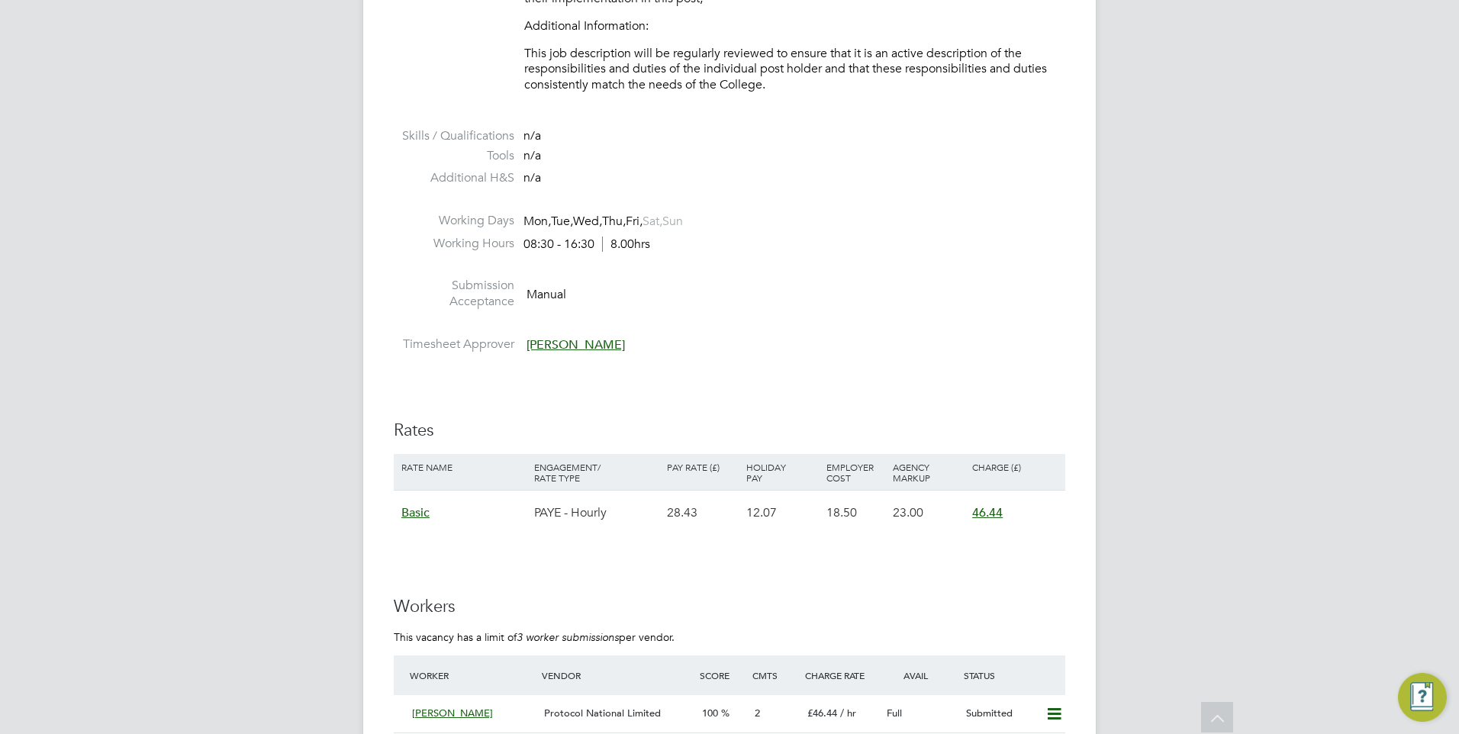
scroll to position [2366, 0]
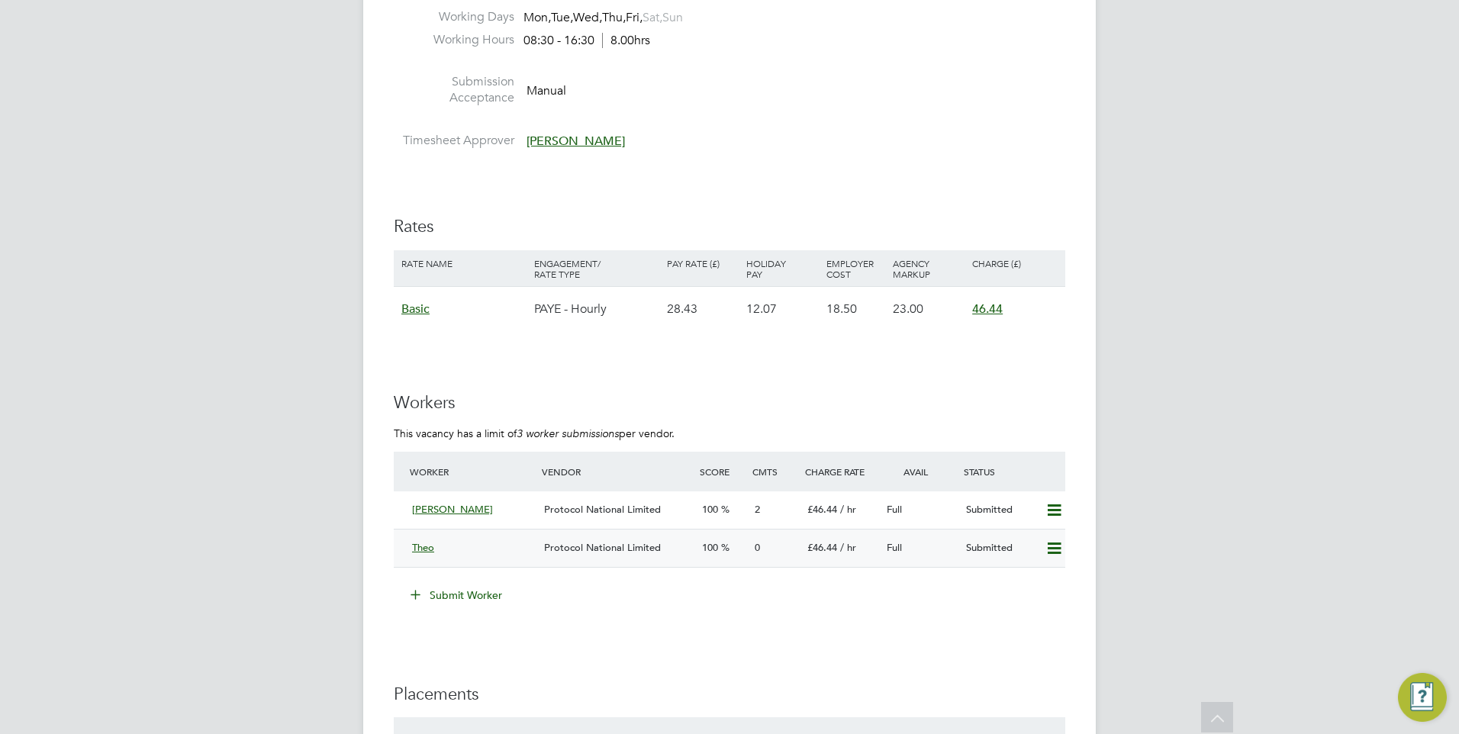
click at [439, 557] on div "Theo" at bounding box center [472, 548] width 132 height 25
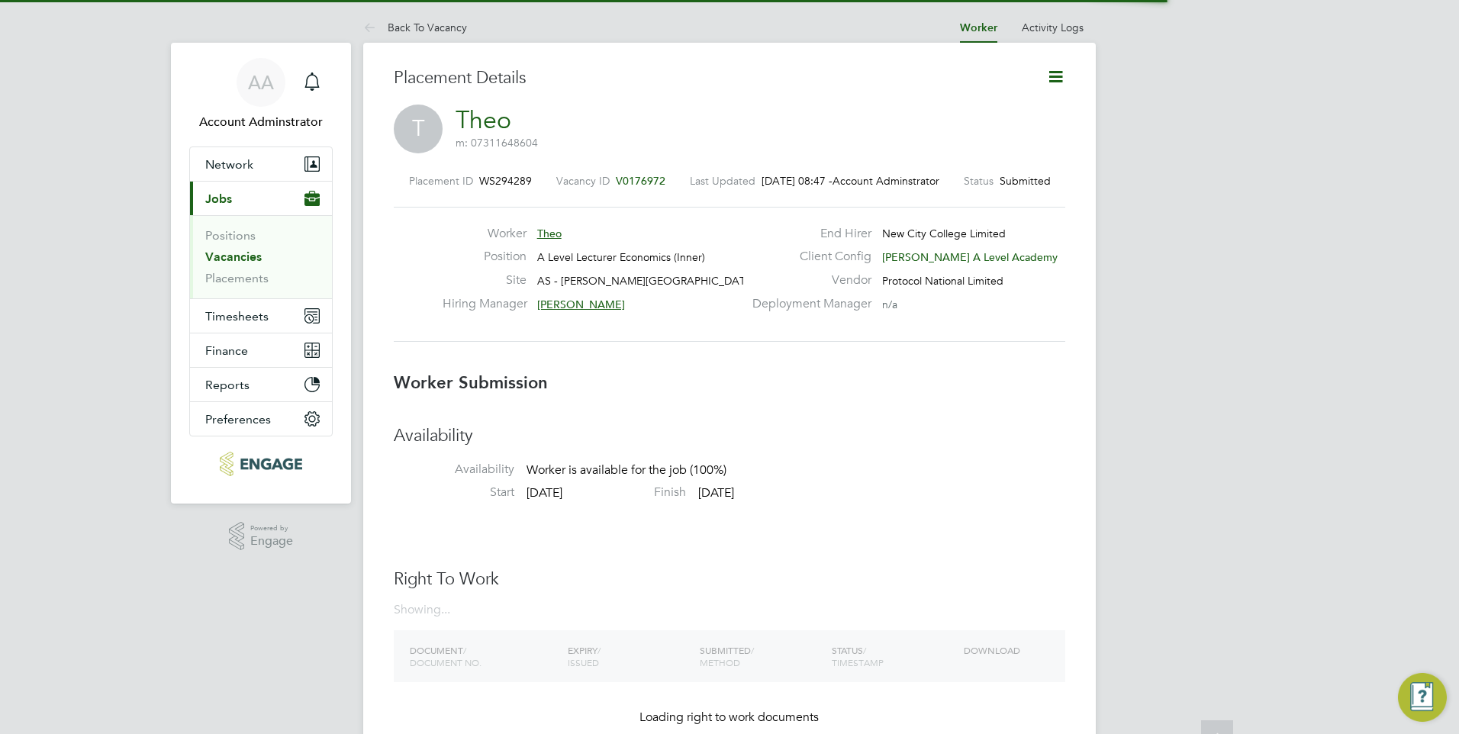
scroll to position [8, 8]
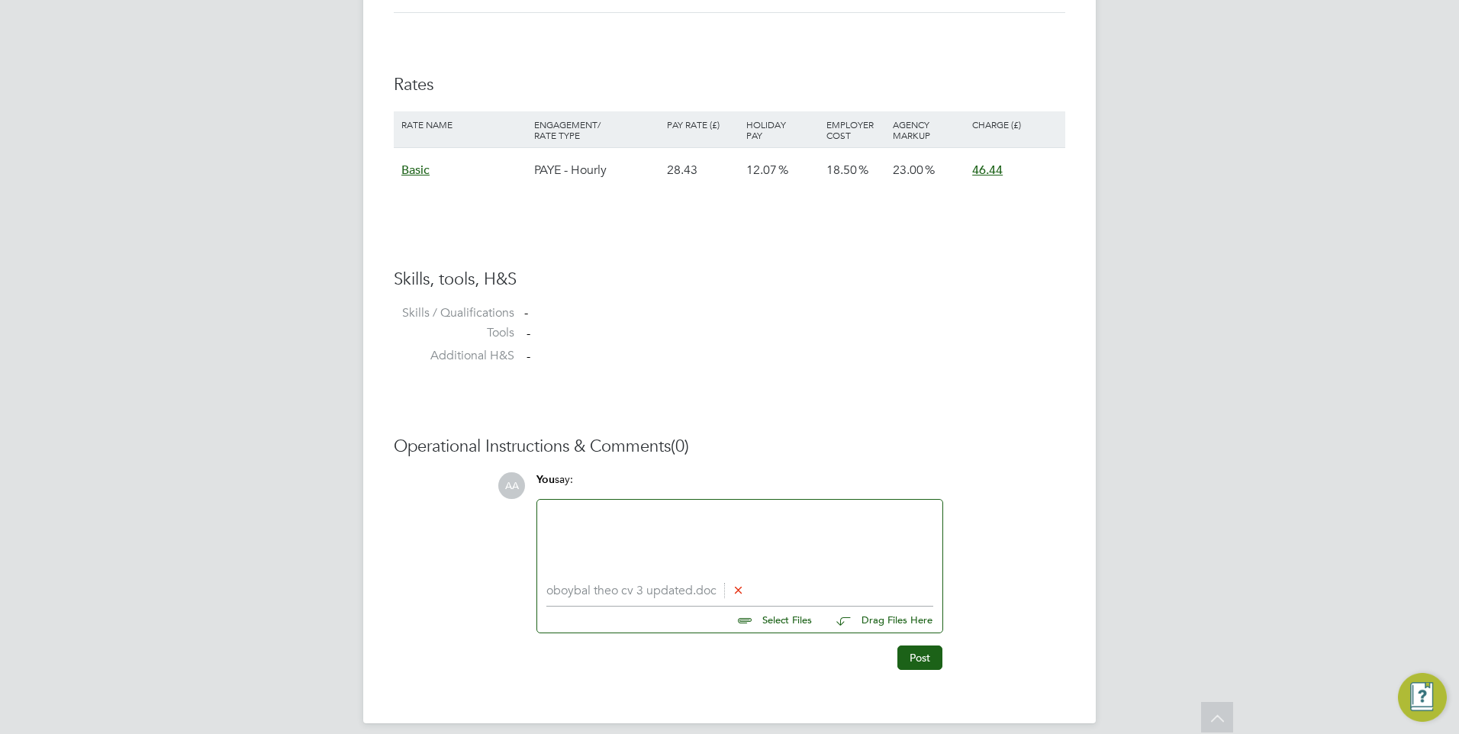
click at [702, 551] on div at bounding box center [739, 542] width 387 height 66
click at [625, 511] on div "Has PGCE" at bounding box center [739, 542] width 387 height 66
click at [626, 514] on div "Has PGCE 25 years teaching experience in economics and business at A level" at bounding box center [739, 542] width 387 height 66
click at [876, 551] on div at bounding box center [739, 544] width 387 height 14
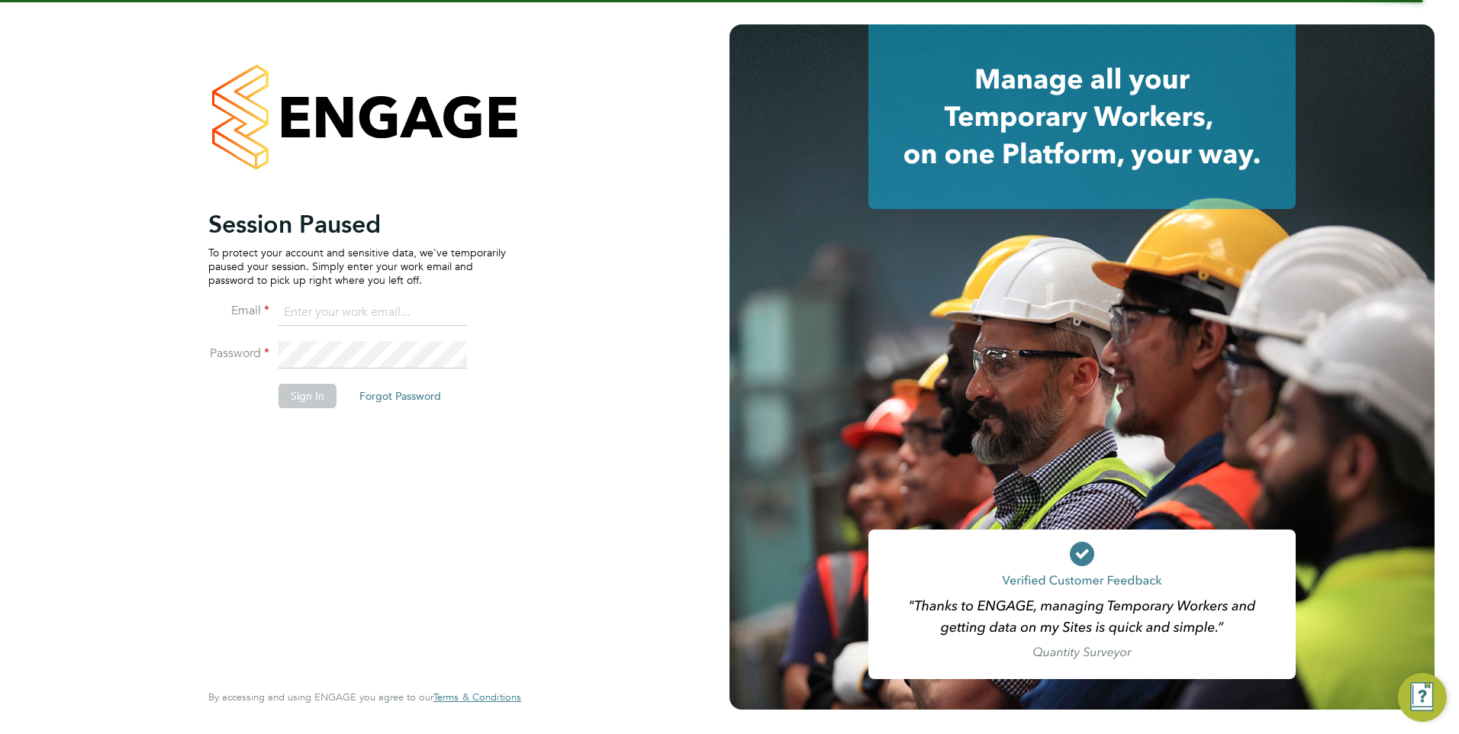
type input "[EMAIL_ADDRESS][DOMAIN_NAME]"
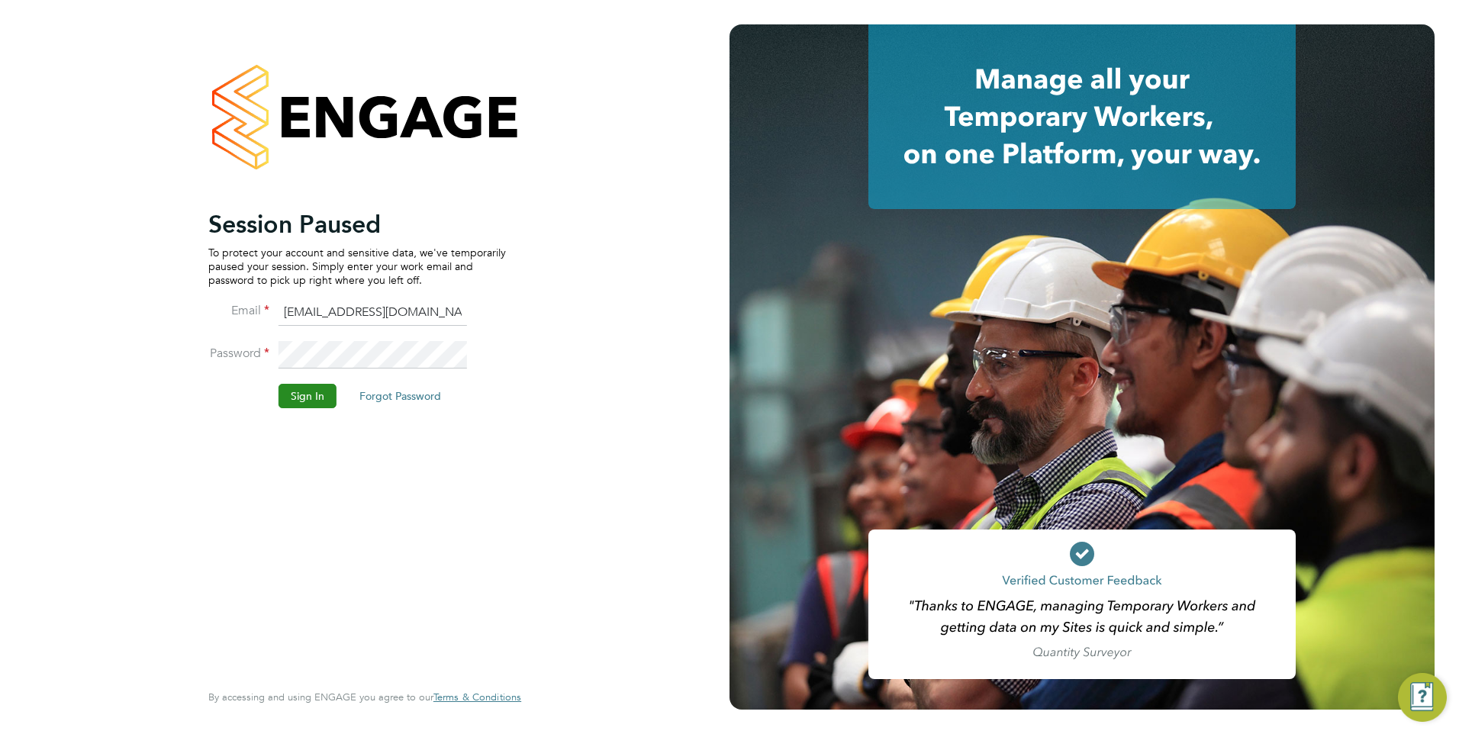
click at [313, 392] on button "Sign In" at bounding box center [308, 396] width 58 height 24
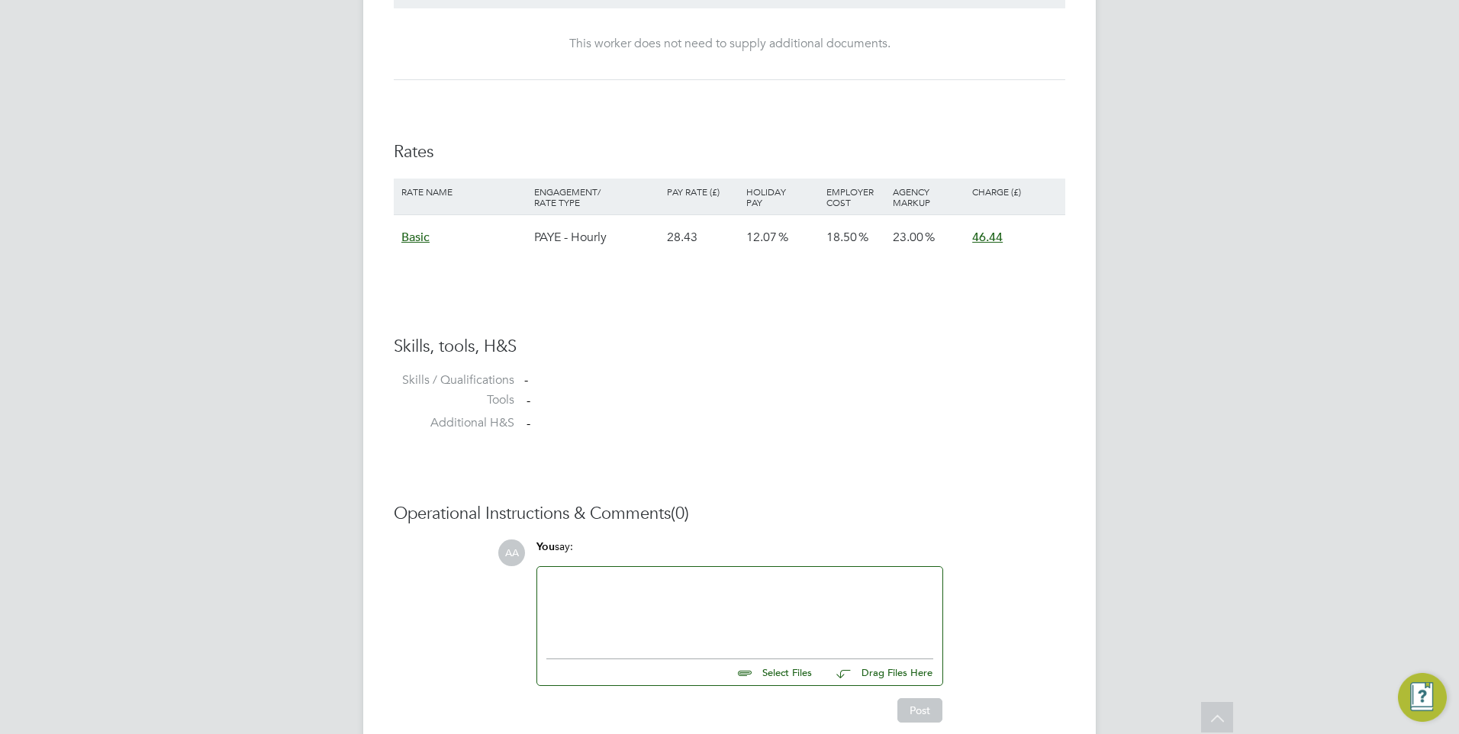
scroll to position [988, 0]
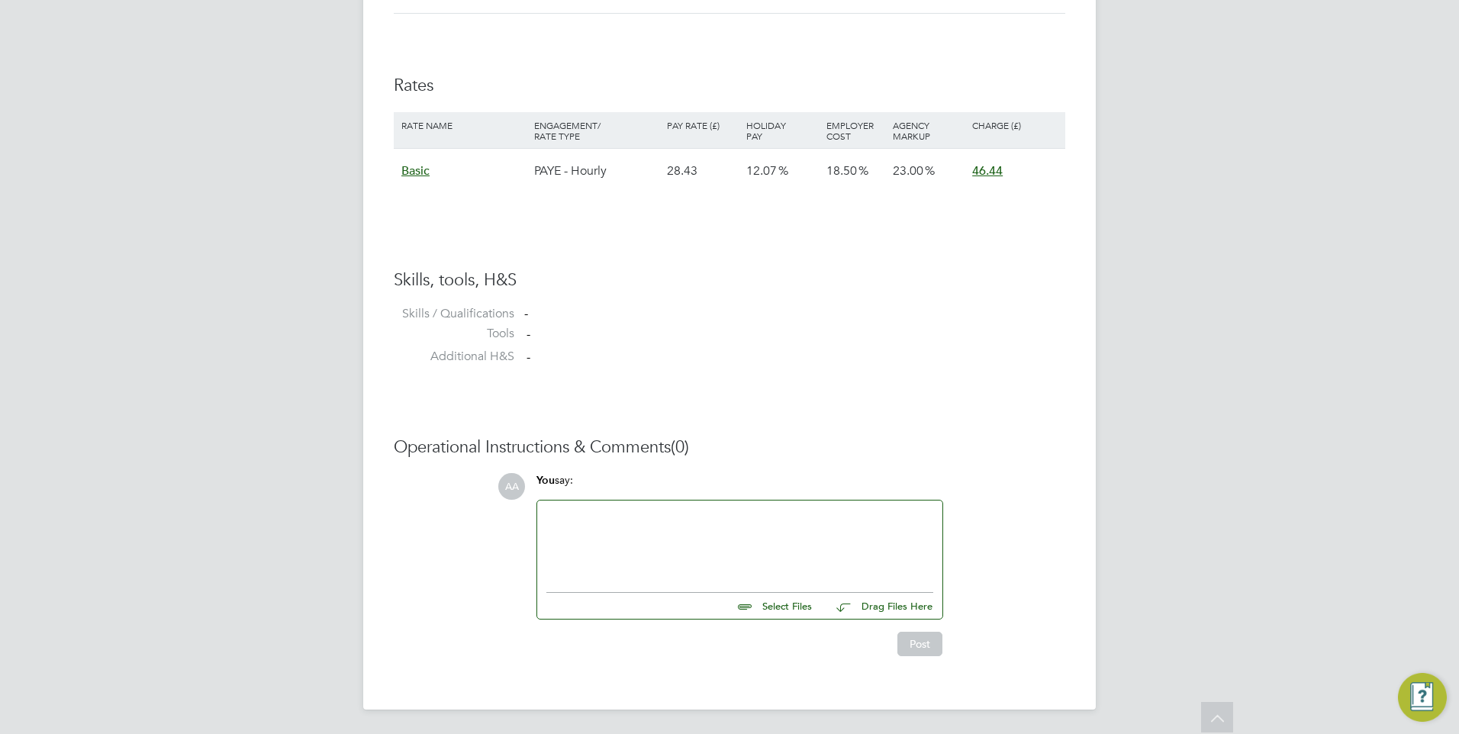
click at [614, 537] on div at bounding box center [739, 543] width 387 height 66
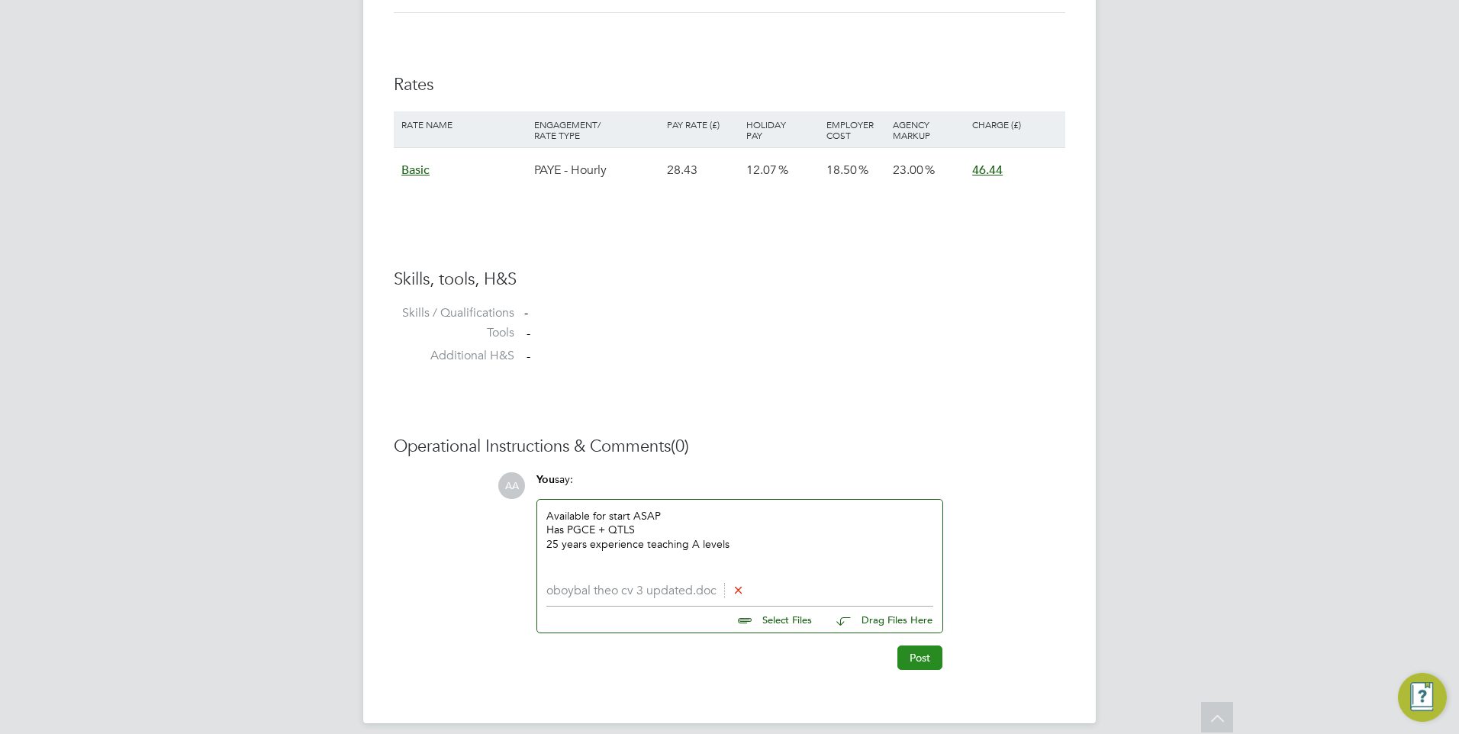
click at [920, 655] on button "Post" at bounding box center [920, 658] width 45 height 24
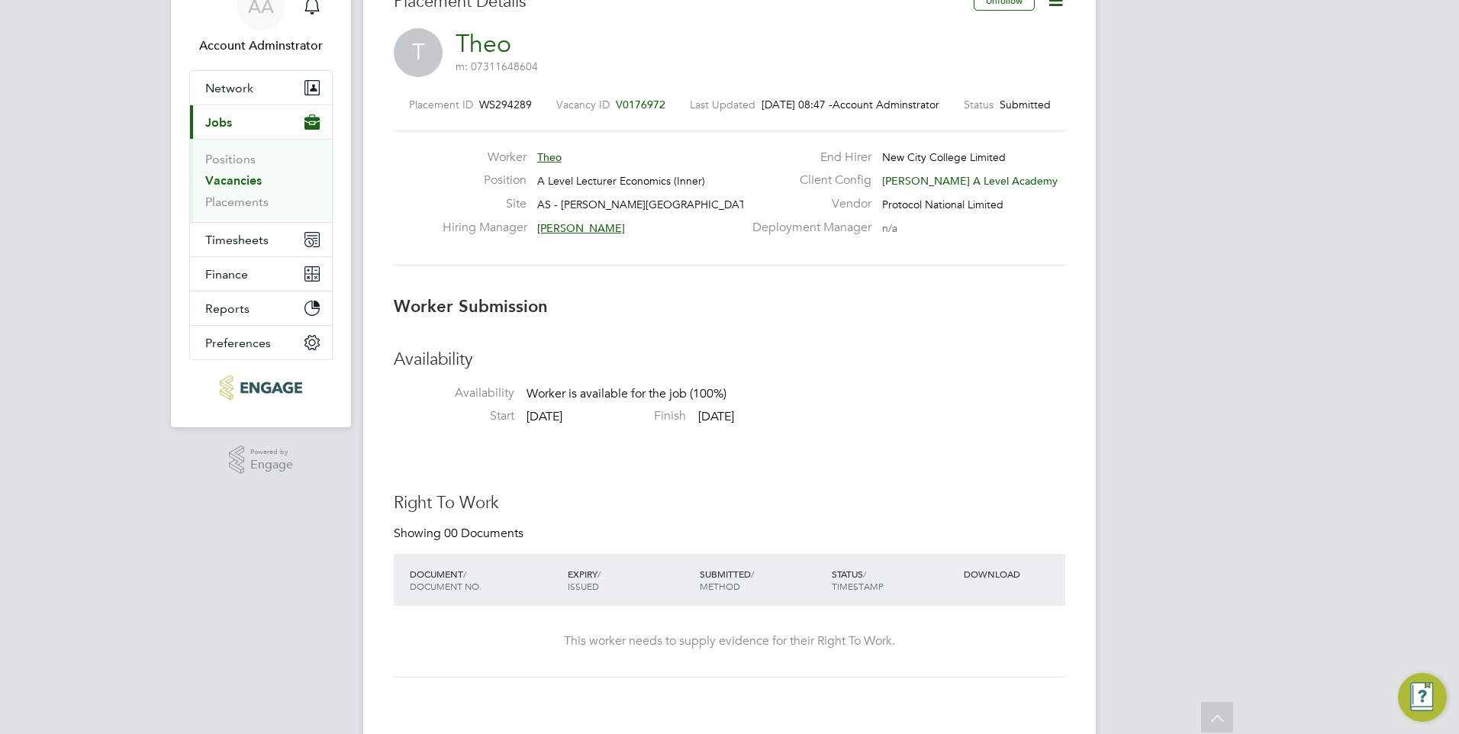
scroll to position [0, 0]
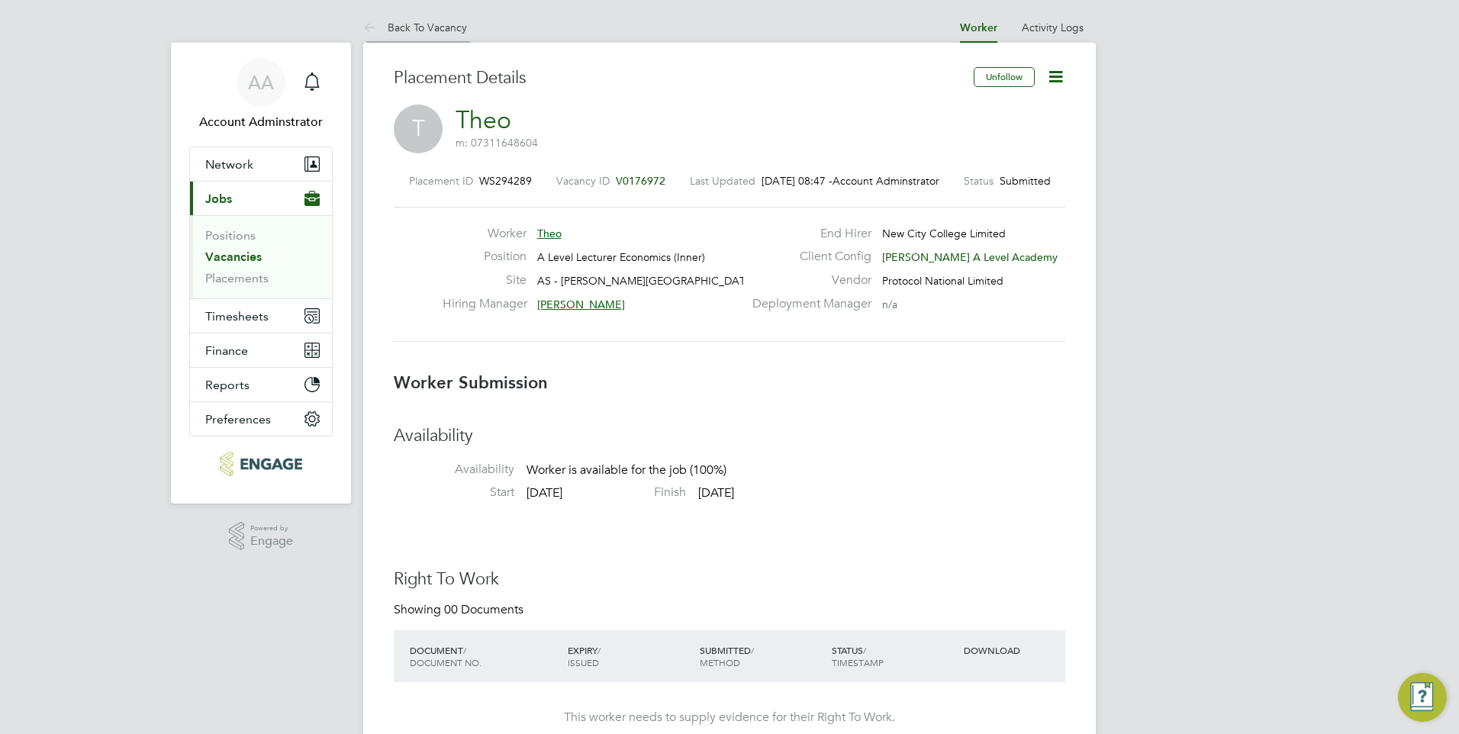
click at [453, 30] on link "Back To Vacancy" at bounding box center [415, 28] width 104 height 14
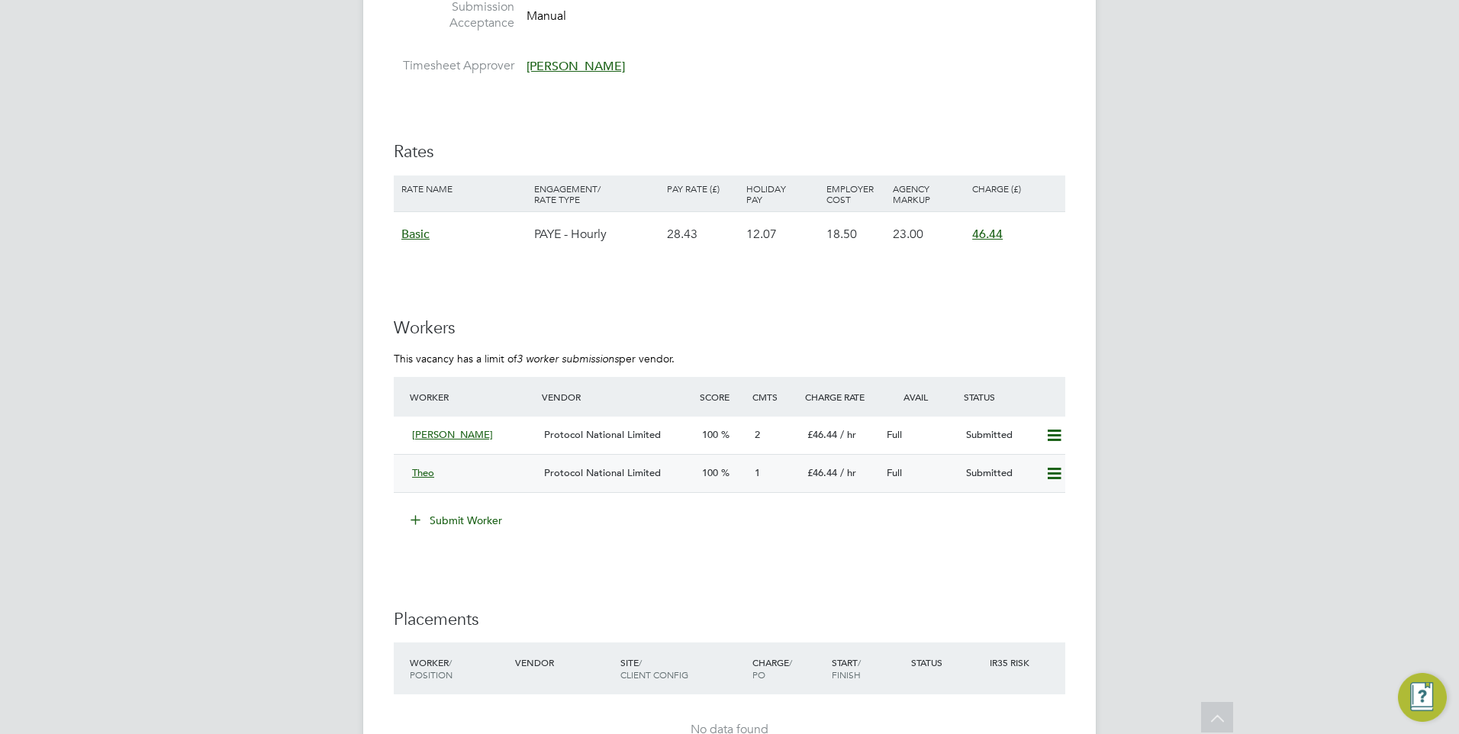
scroll to position [2442, 0]
